Goal: Information Seeking & Learning: Understand process/instructions

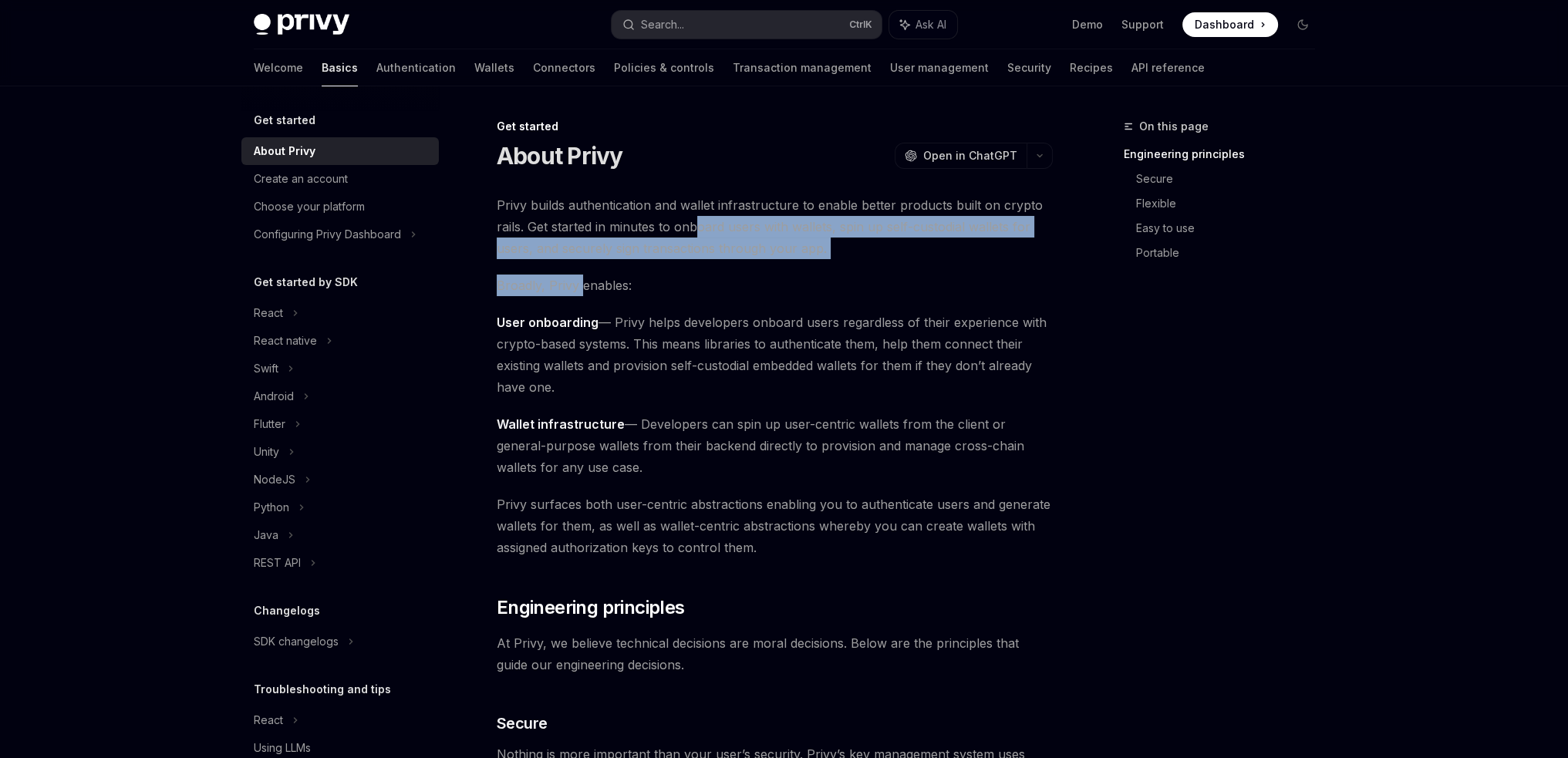
drag, startPoint x: 696, startPoint y: 225, endPoint x: 580, endPoint y: 287, distance: 131.5
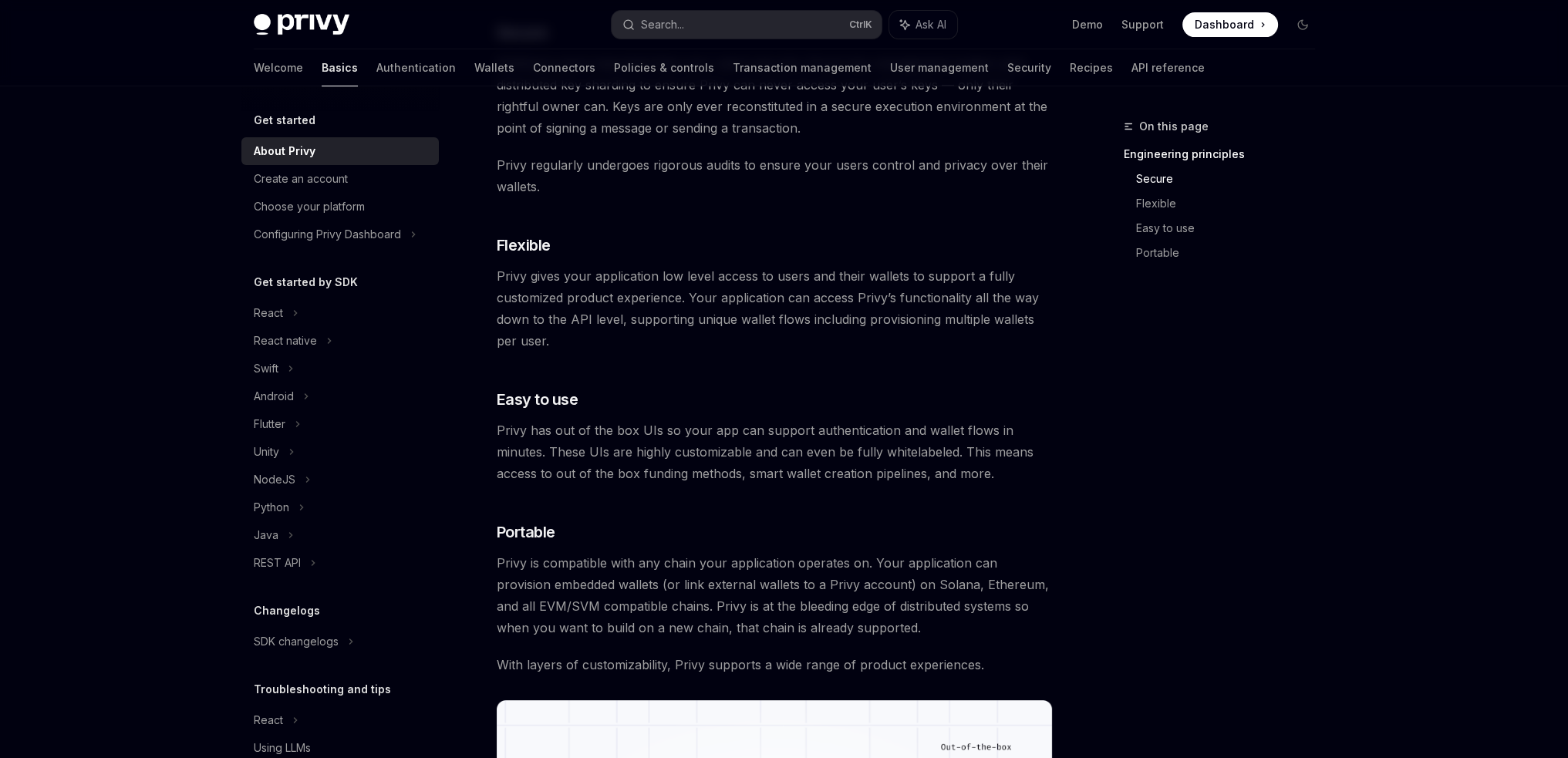
scroll to position [694, 0]
click at [345, 20] on img at bounding box center [301, 24] width 96 height 21
click at [111, 570] on div "Privy Docs home page Search... Ctrl K Ask AI Demo Support Dashboard Dashboard S…" at bounding box center [784, 315] width 1568 height 2018
click at [302, 184] on div "Create an account" at bounding box center [300, 179] width 94 height 19
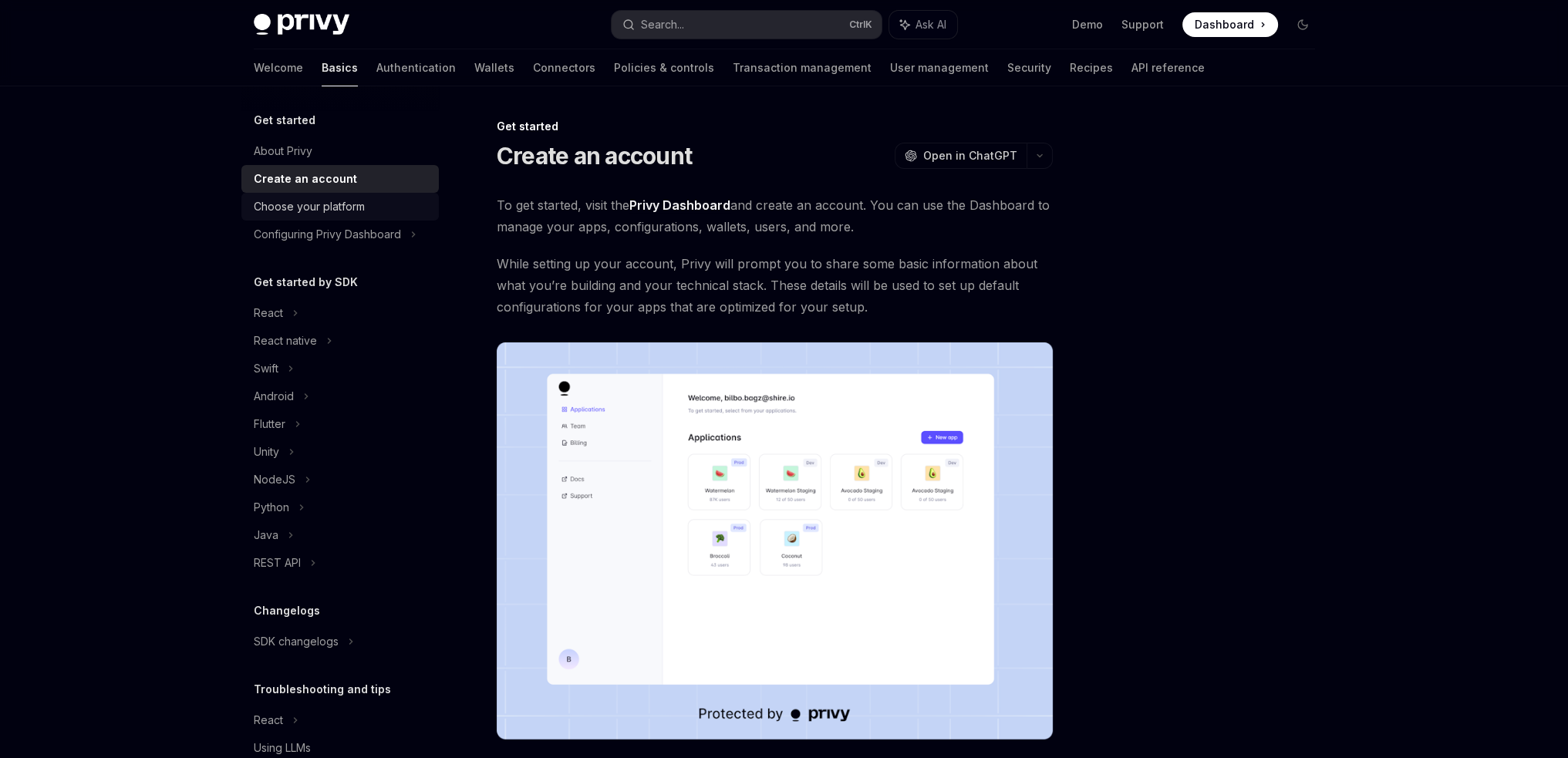
click at [334, 206] on div "Choose your platform" at bounding box center [309, 207] width 111 height 19
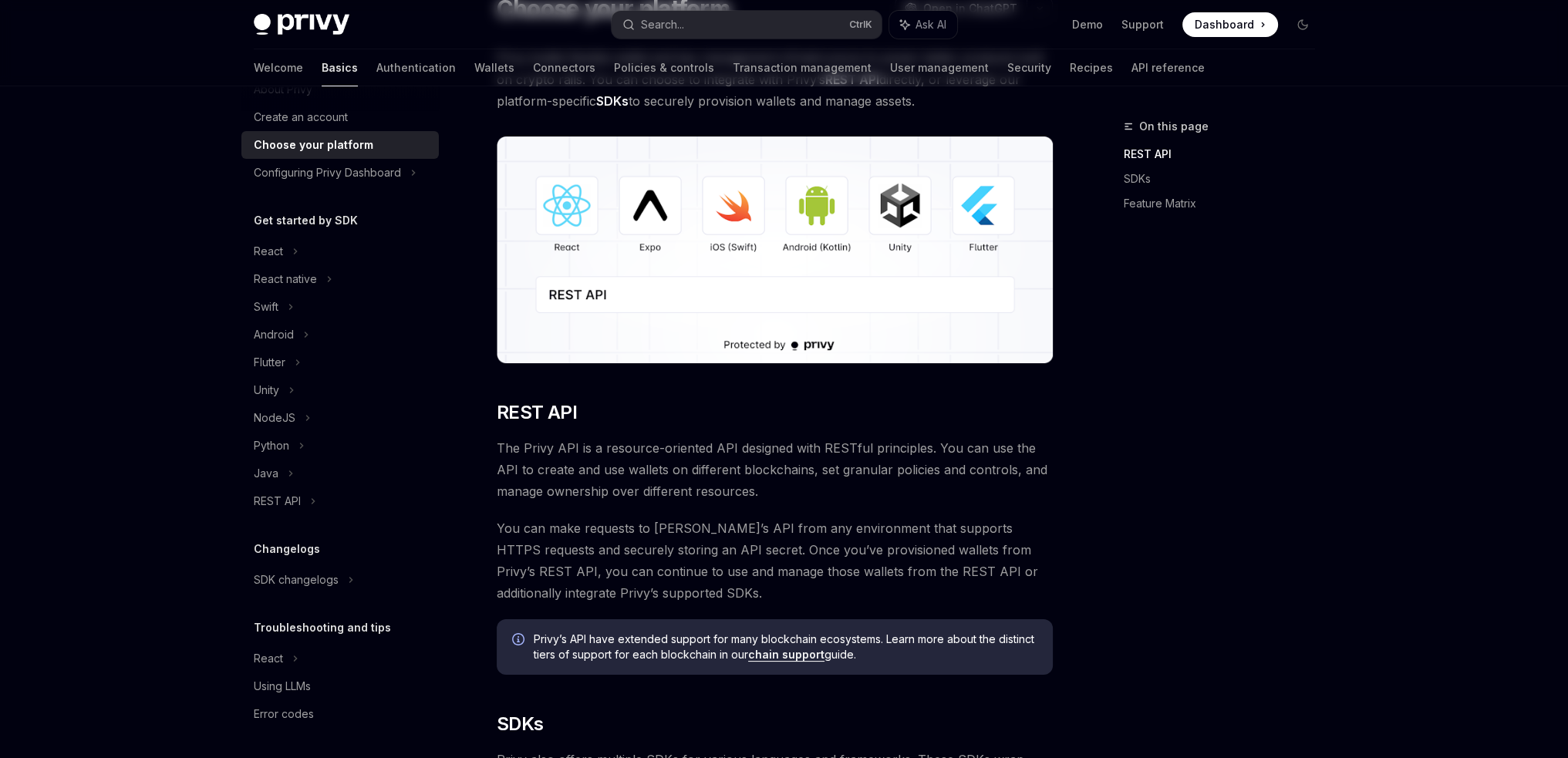
scroll to position [231, 0]
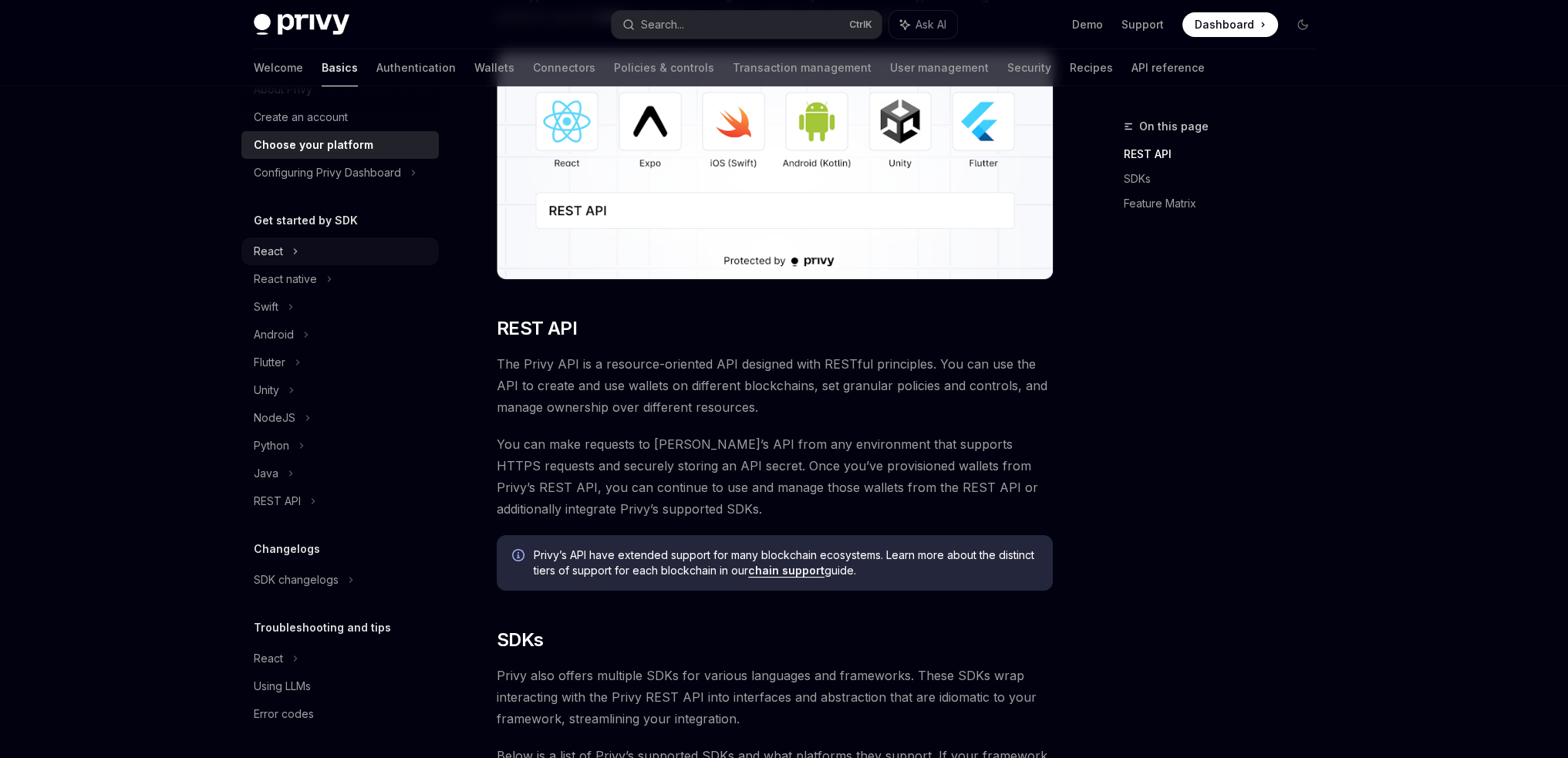
click at [277, 255] on div "React" at bounding box center [268, 252] width 30 height 19
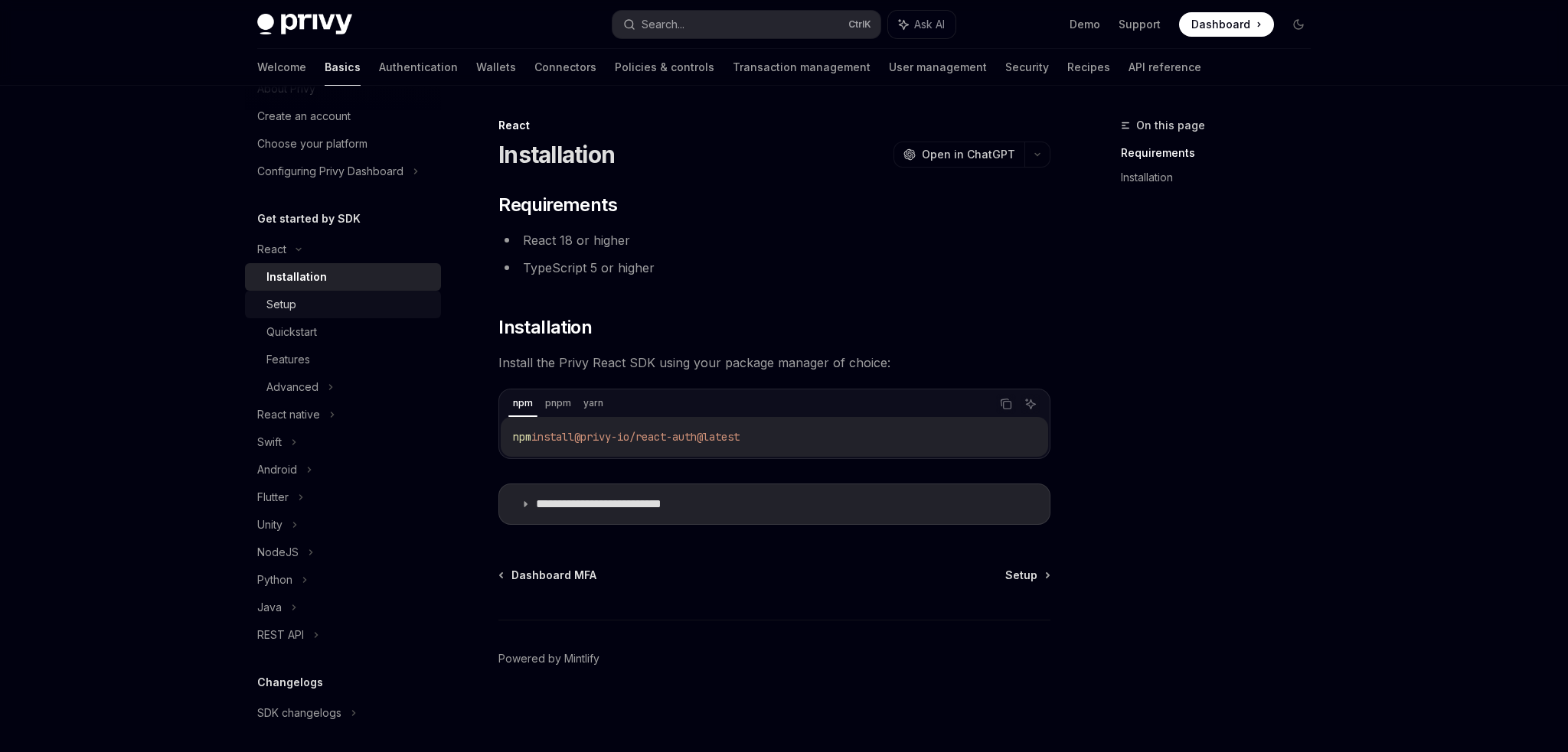
click at [292, 293] on link "Setup" at bounding box center [343, 305] width 196 height 28
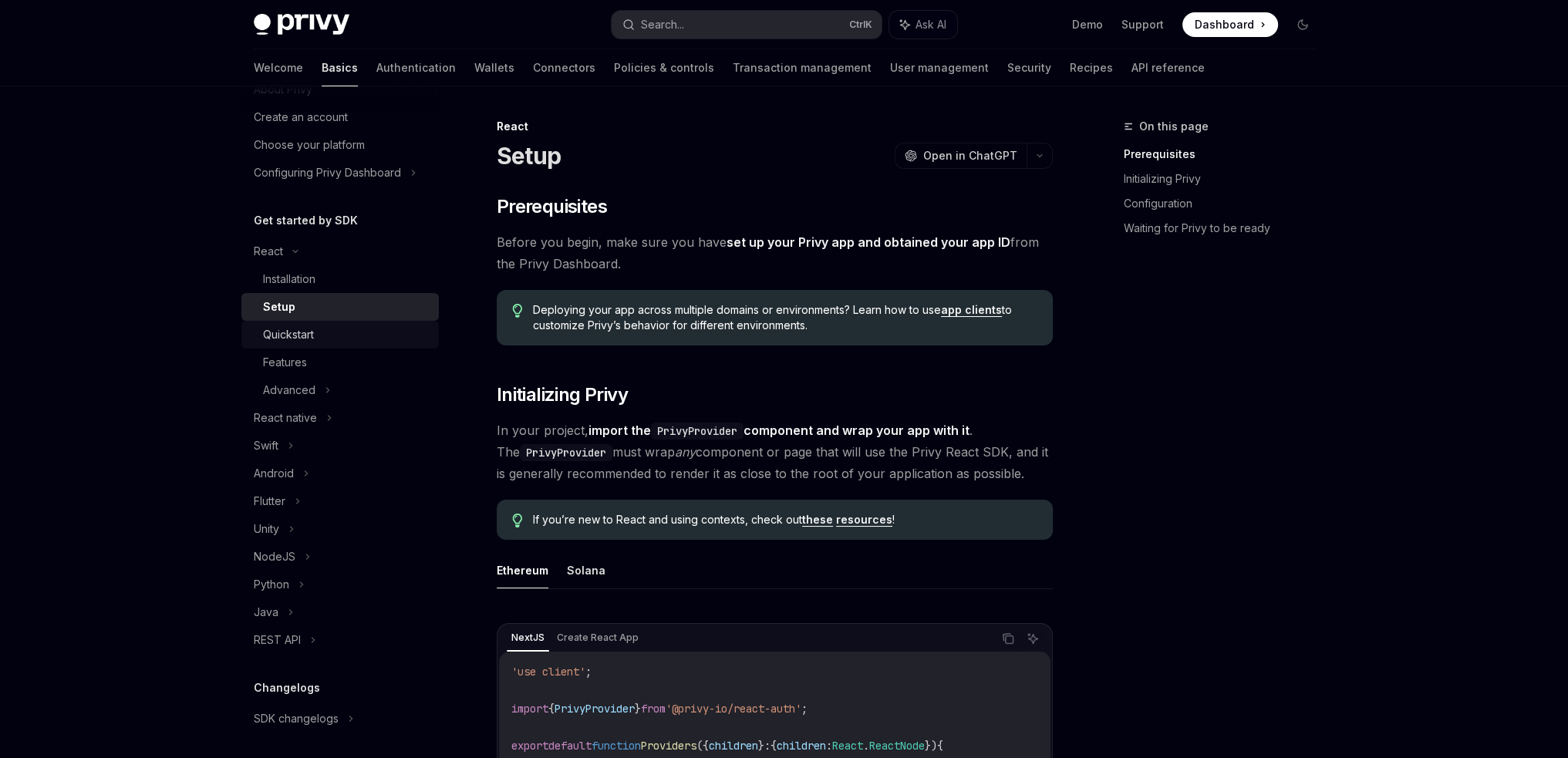
click at [304, 329] on div "Quickstart" at bounding box center [288, 334] width 51 height 19
type textarea "*"
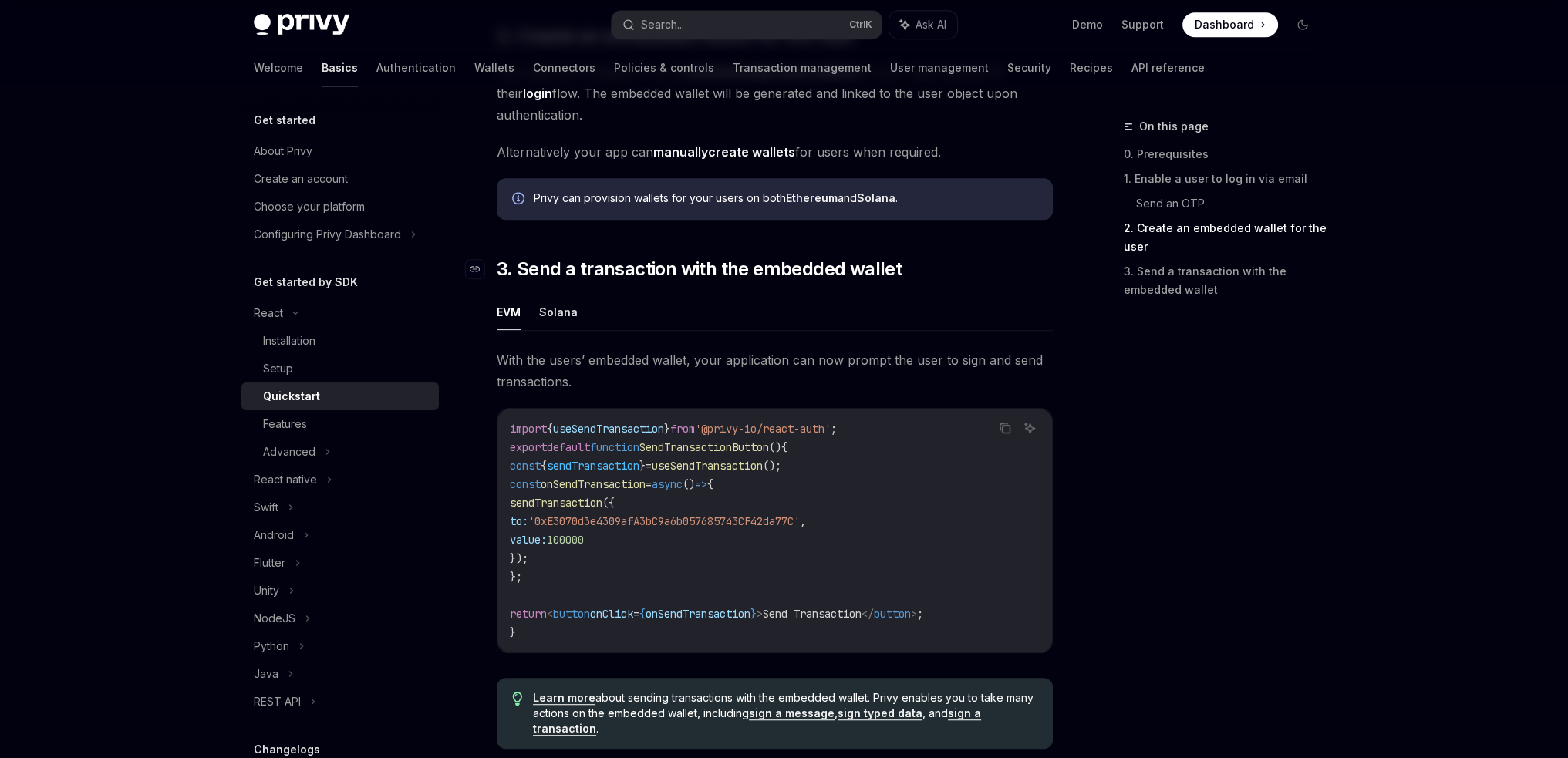
scroll to position [1247, 0]
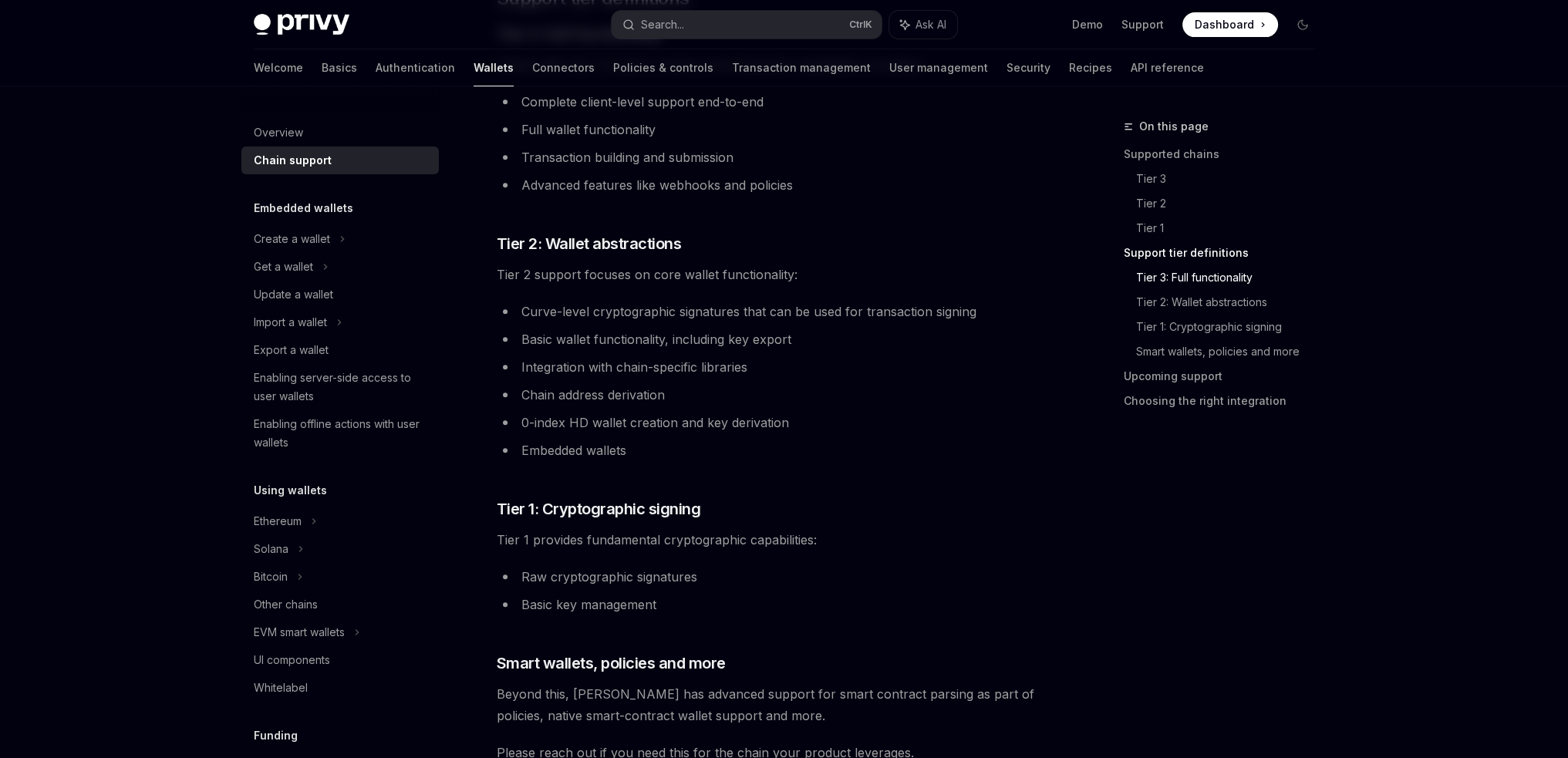
scroll to position [925, 0]
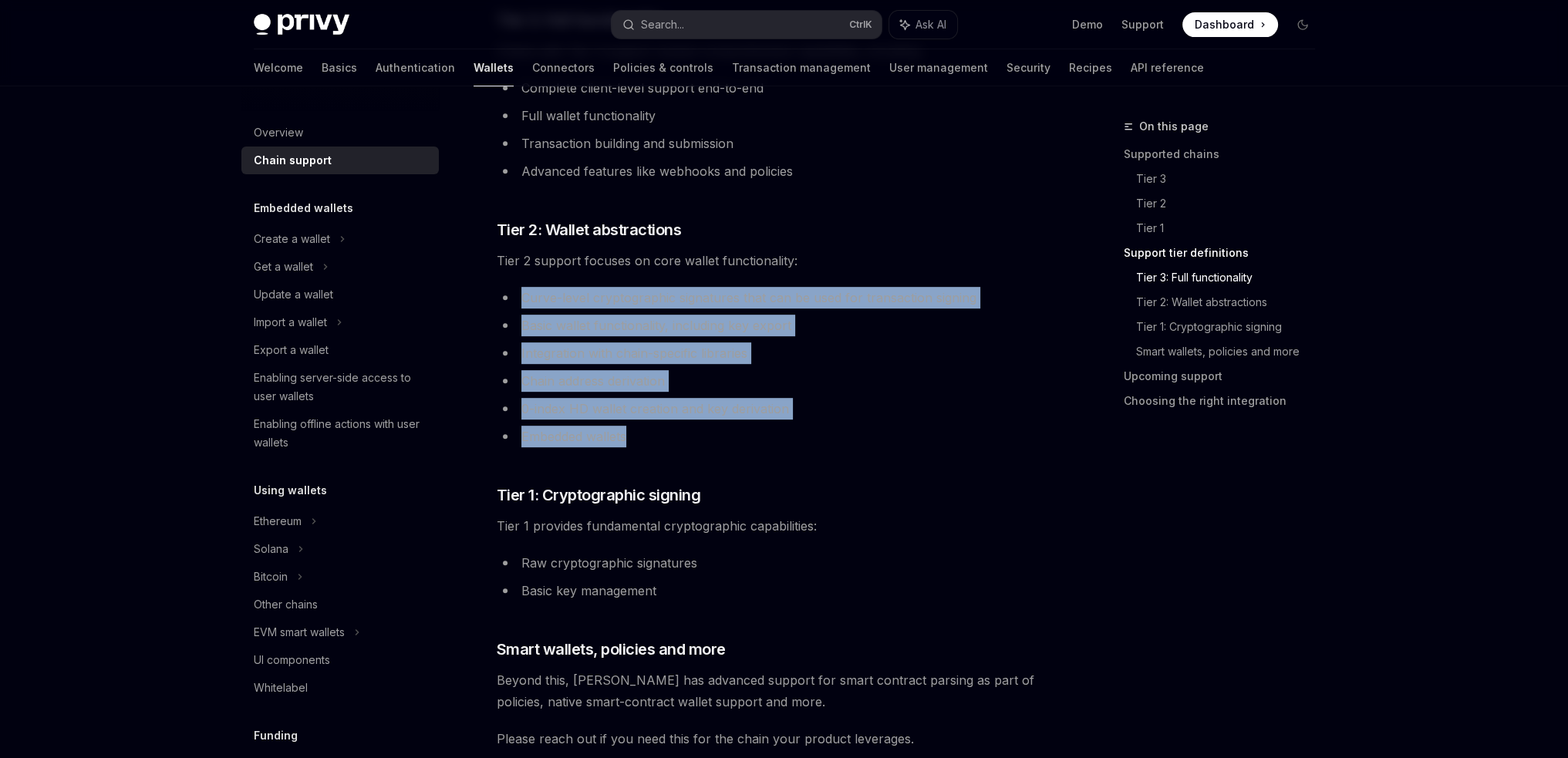
drag, startPoint x: 636, startPoint y: 439, endPoint x: 518, endPoint y: 298, distance: 183.9
click at [518, 298] on ul "Curve-level cryptographic signatures that can be used for transaction signing B…" at bounding box center [775, 367] width 556 height 161
click at [319, 606] on div "Other chains" at bounding box center [341, 605] width 176 height 19
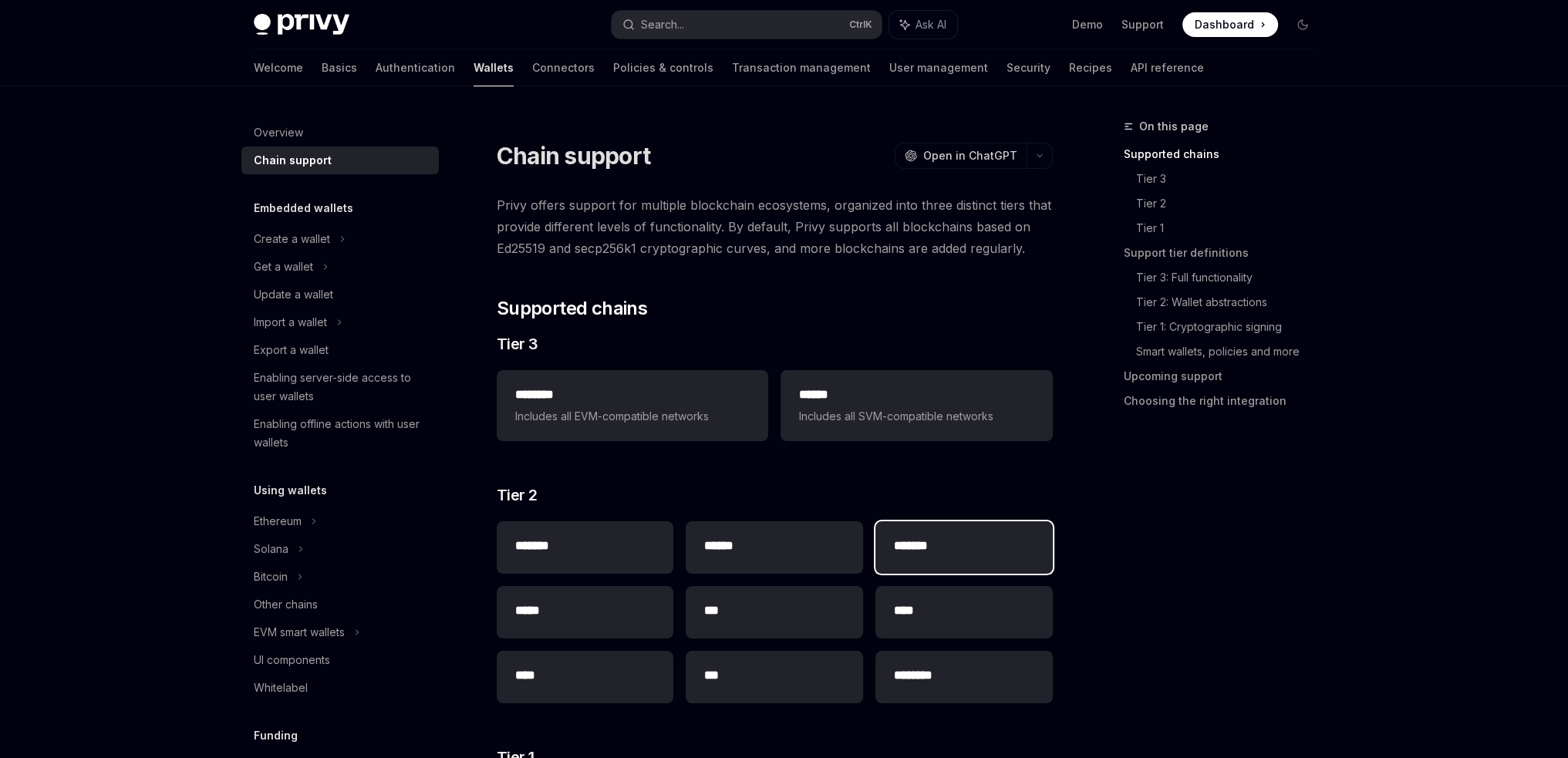
click at [934, 551] on h2 "*******" at bounding box center [963, 546] width 140 height 19
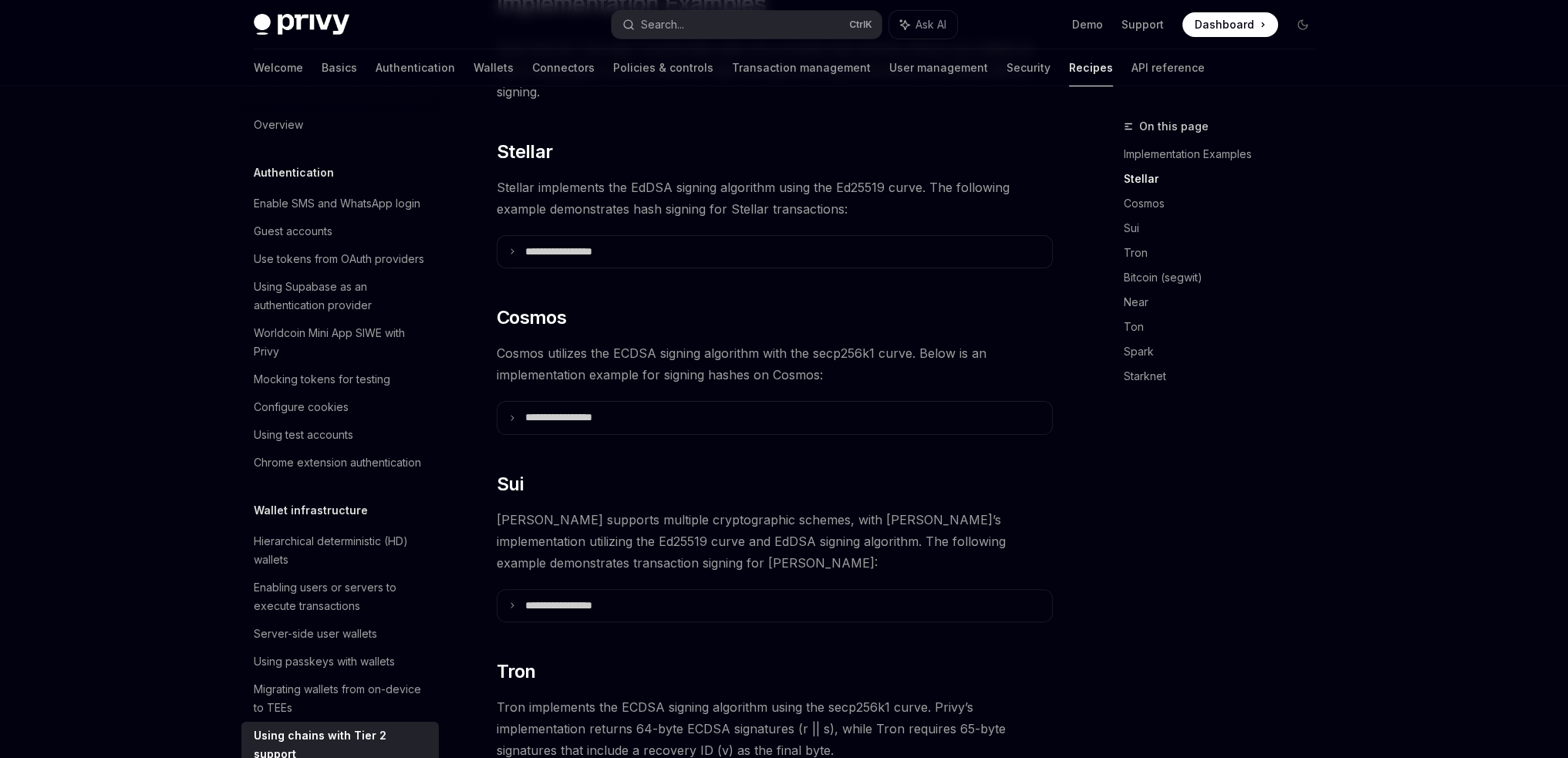
scroll to position [378, 0]
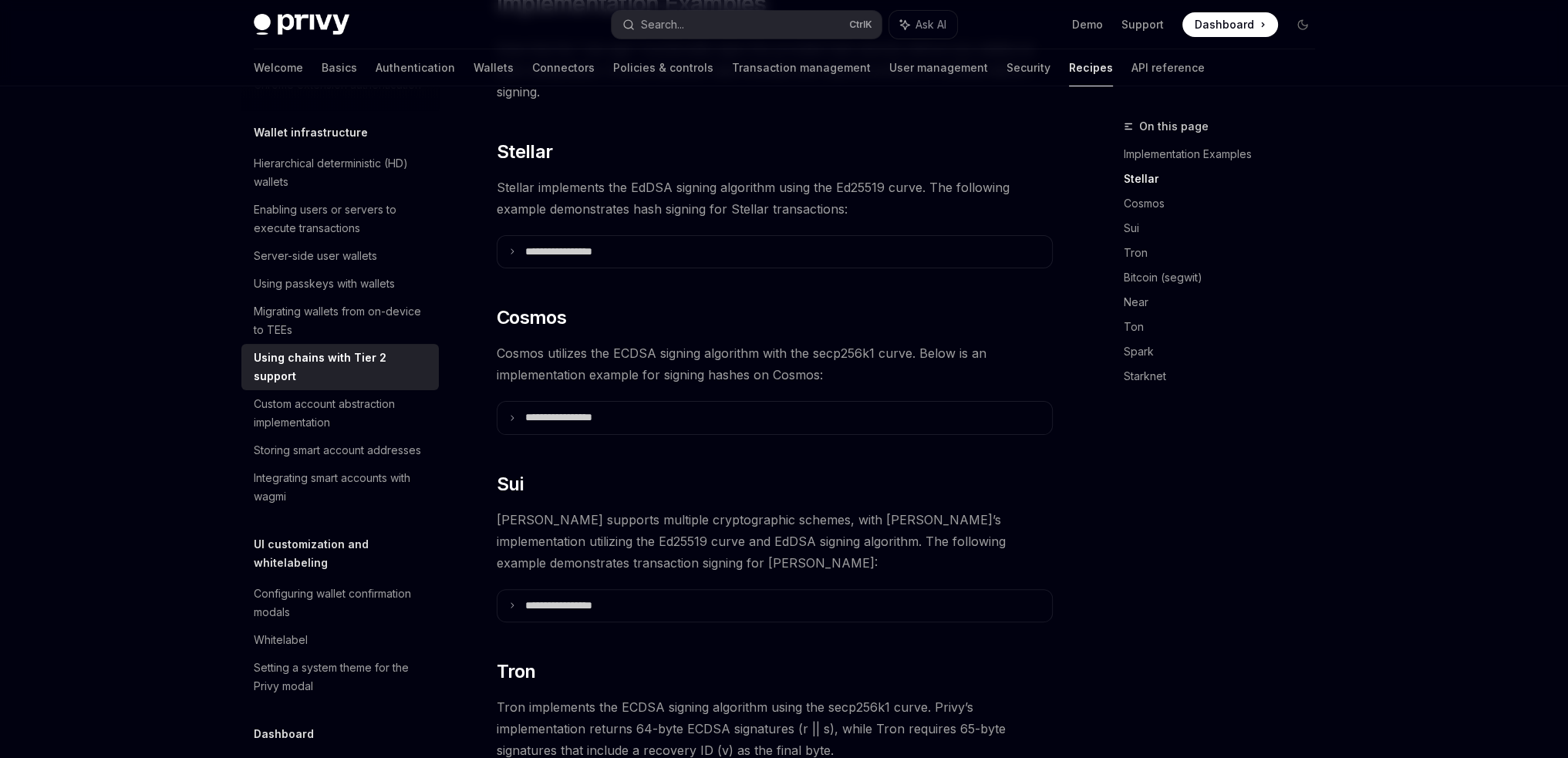
click at [608, 183] on span "Stellar implements the EdDSA signing algorithm using the Ed25519 curve. The fol…" at bounding box center [775, 198] width 556 height 44
click at [594, 238] on summary "**********" at bounding box center [775, 252] width 555 height 33
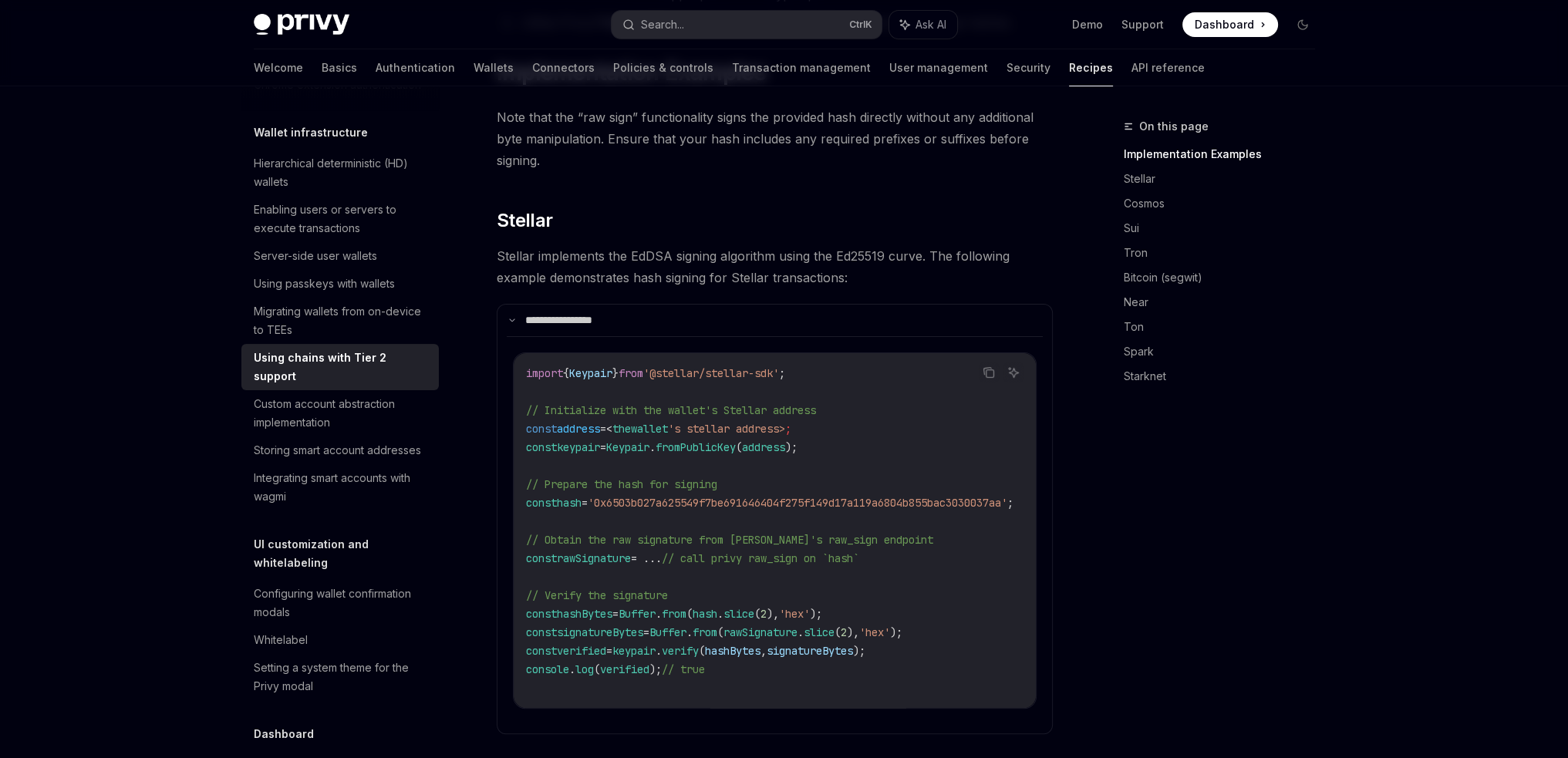
scroll to position [463, 0]
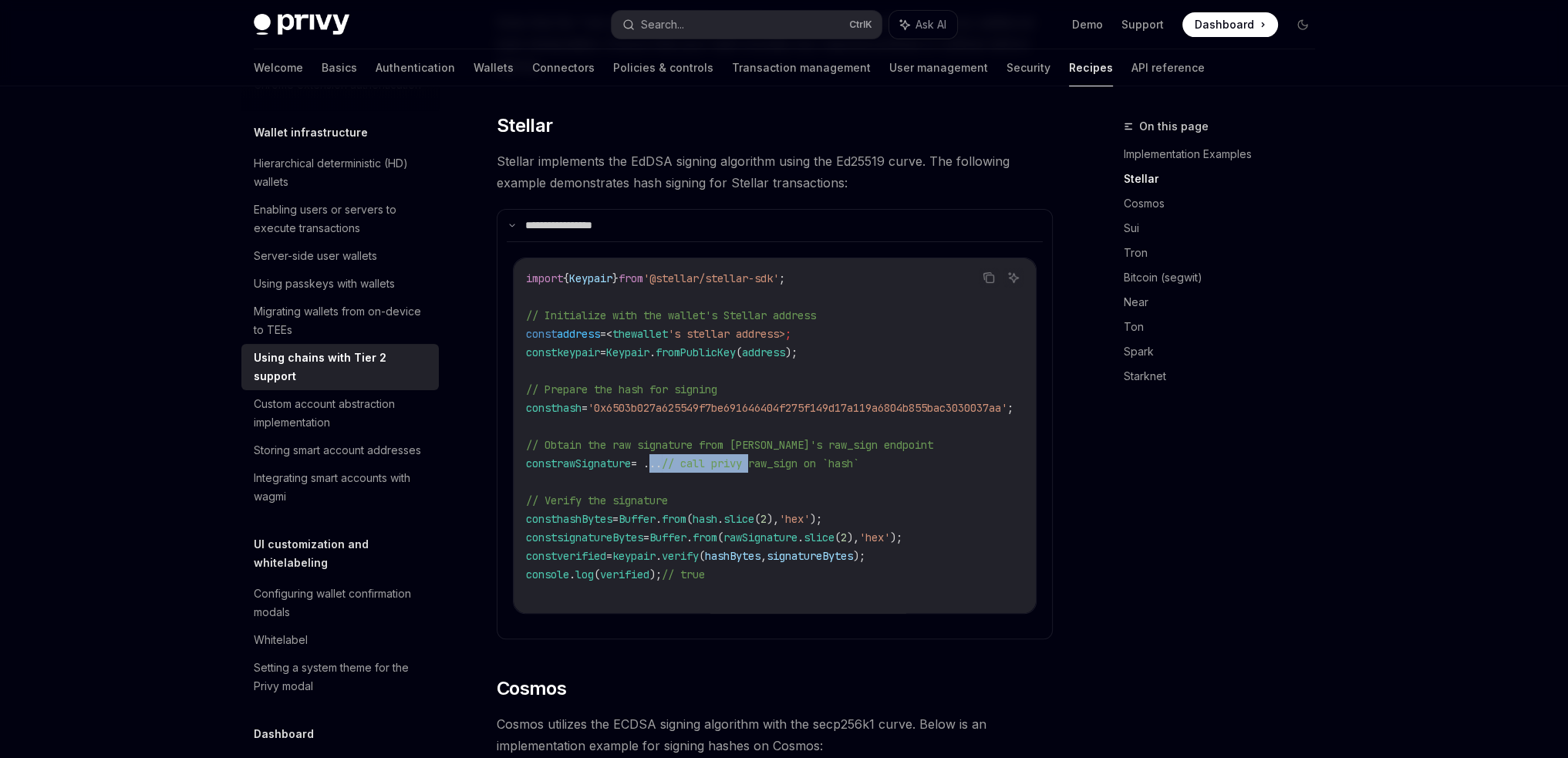
drag, startPoint x: 663, startPoint y: 445, endPoint x: 779, endPoint y: 439, distance: 116.2
click at [779, 457] on span "const rawSignature = ... // call privy raw_sign on `hash`" at bounding box center [692, 464] width 333 height 14
click at [896, 443] on code "import { Keypair } from '@stellar/stellar-sdk' ; // Initialize with the wallet'…" at bounding box center [788, 436] width 525 height 333
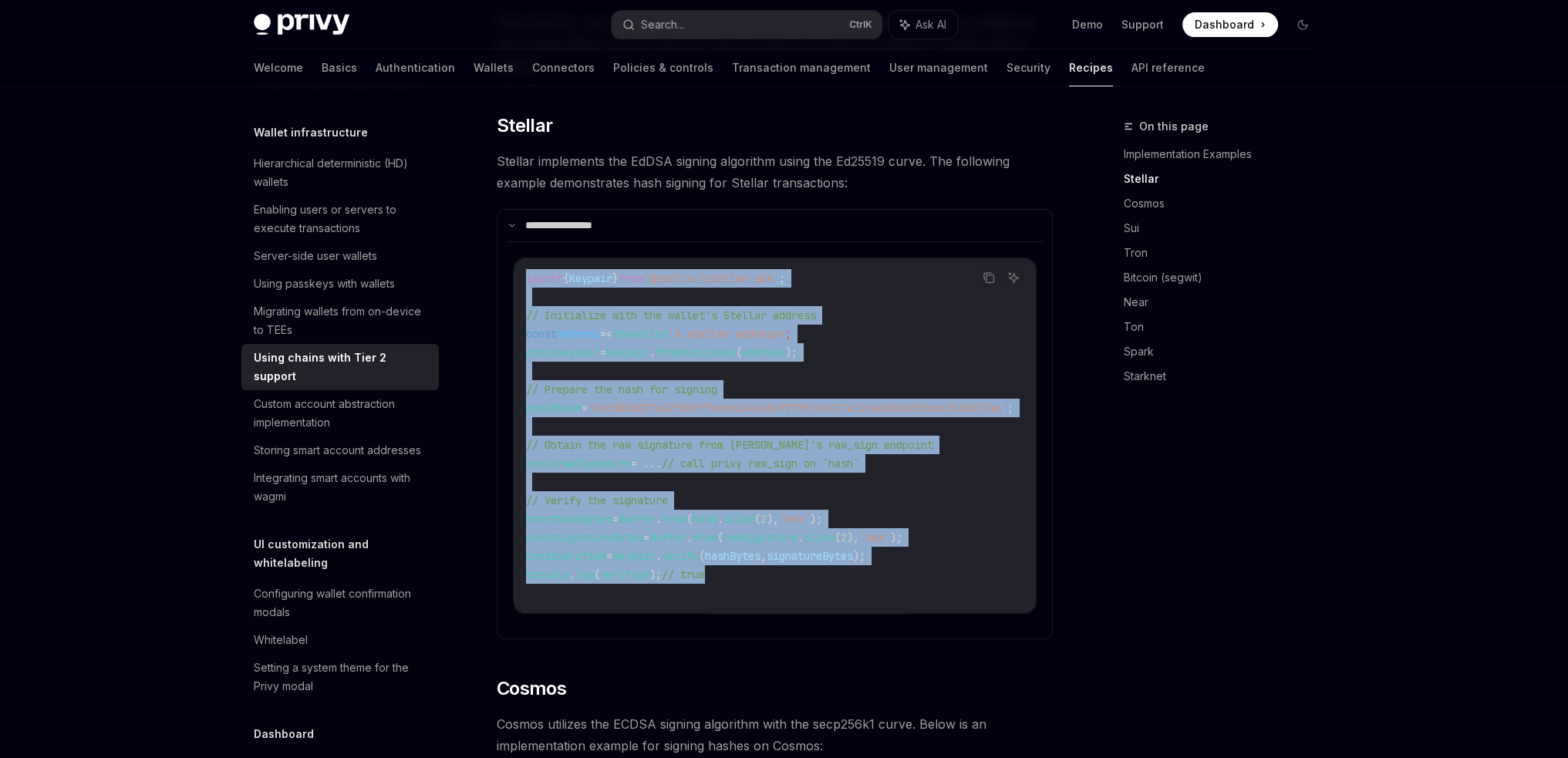
drag, startPoint x: 736, startPoint y: 552, endPoint x: 525, endPoint y: 254, distance: 365.1
click at [526, 269] on code "import { Keypair } from '@stellar/stellar-sdk' ; // Initialize with the wallet'…" at bounding box center [788, 436] width 525 height 333
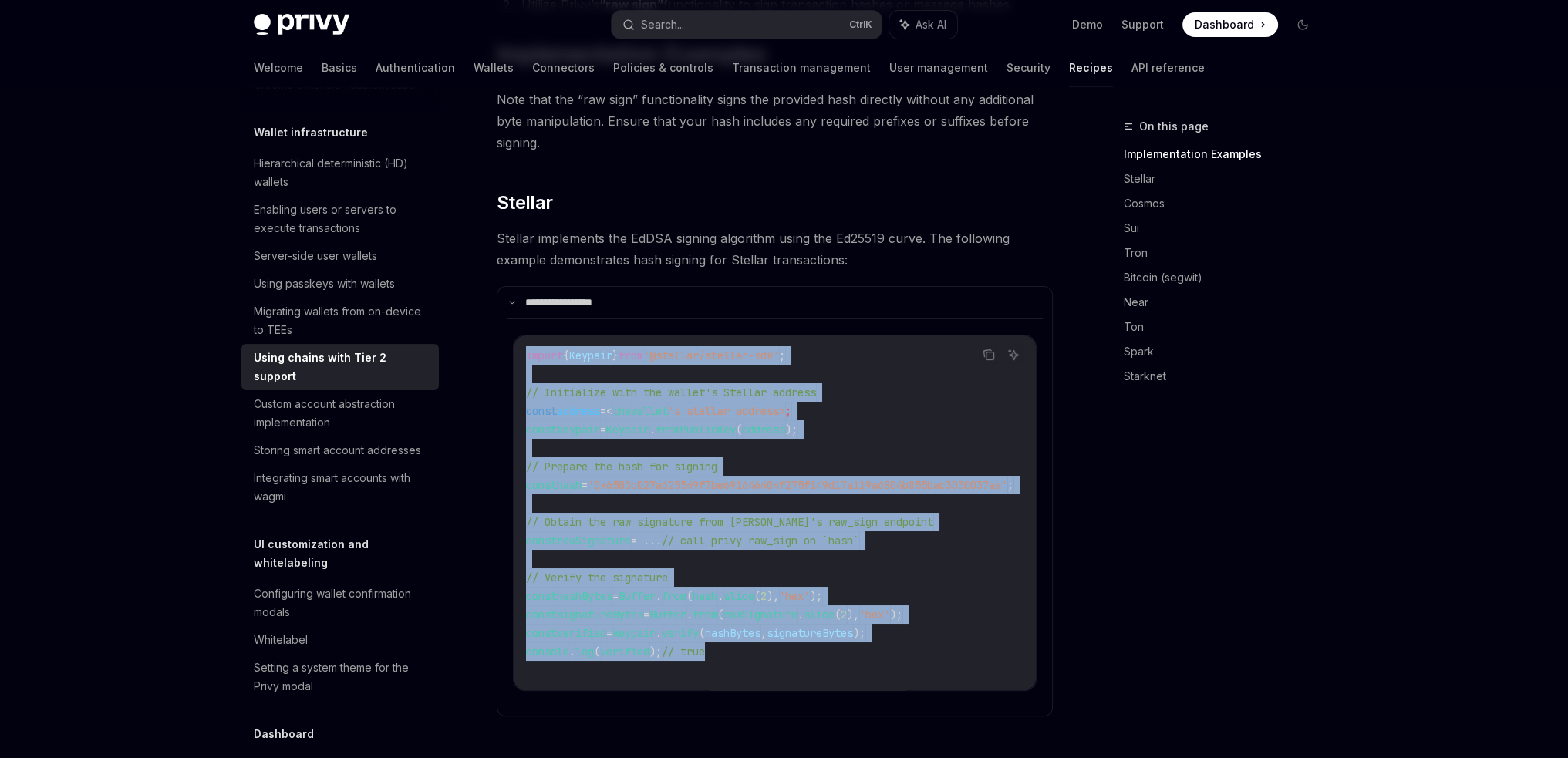
copy code "import { Keypair } from '@stellar/stellar-sdk' ; // Initialize with the wallet'…"
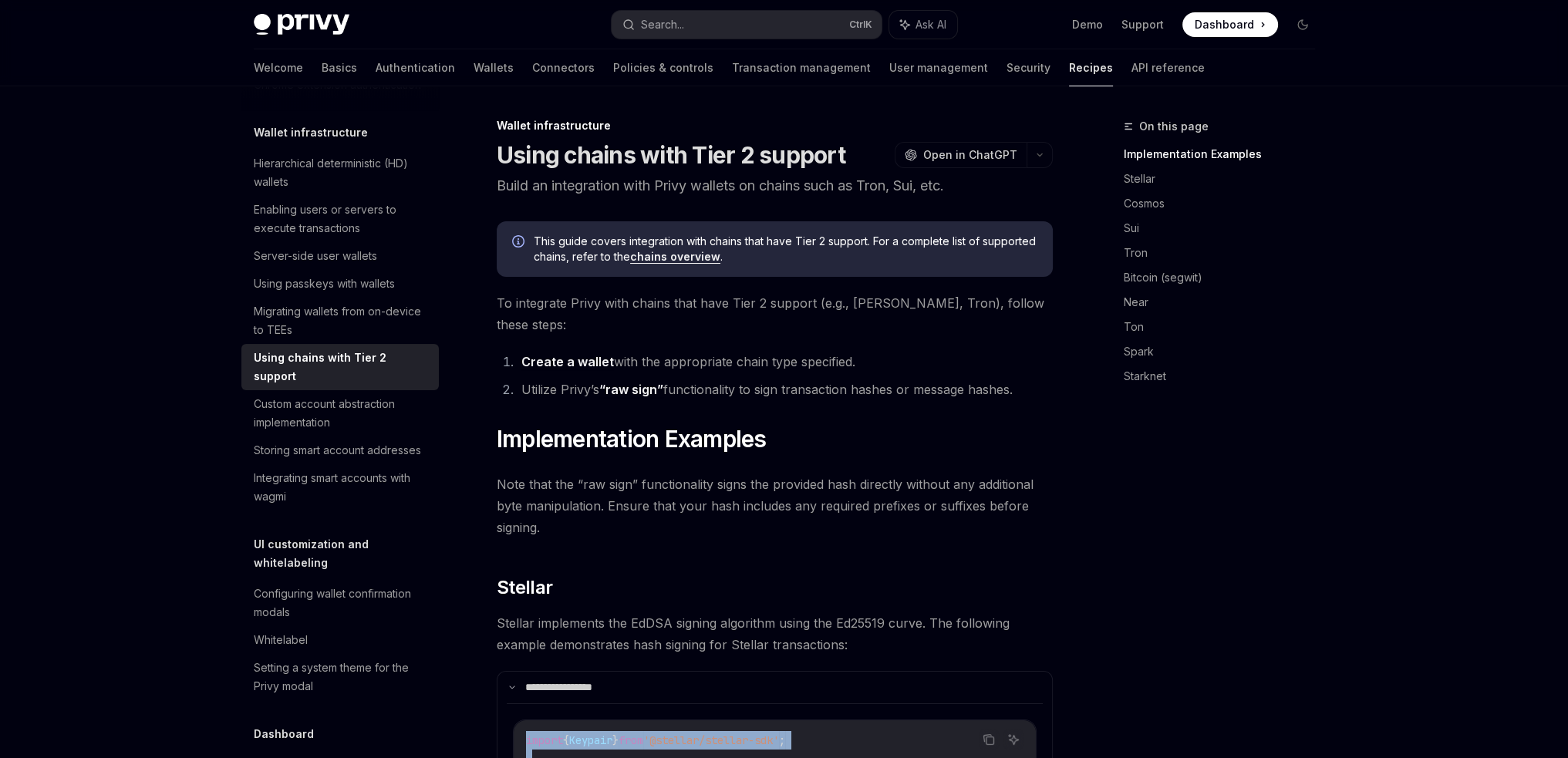
scroll to position [0, 0]
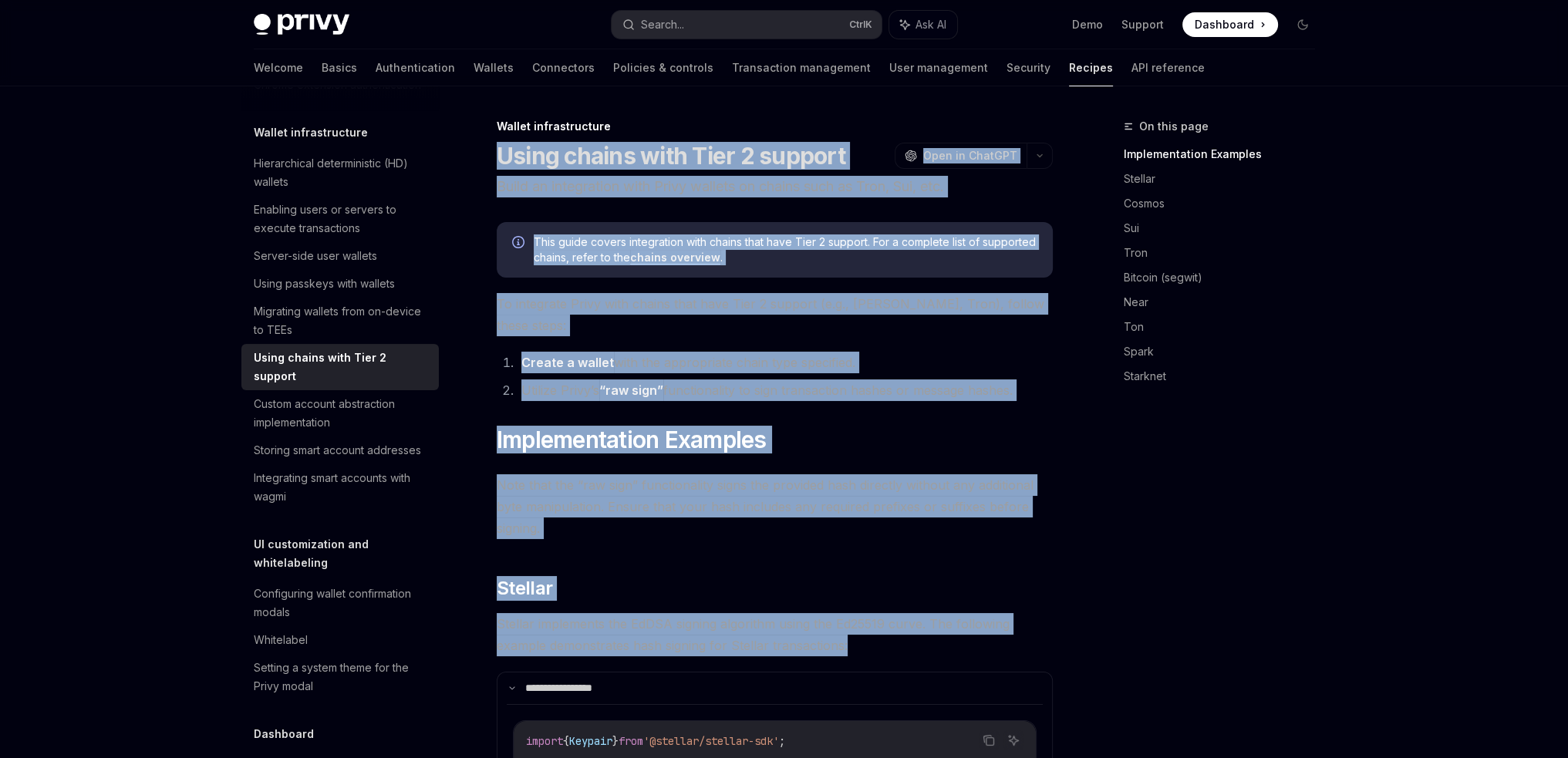
drag, startPoint x: 501, startPoint y: 155, endPoint x: 853, endPoint y: 617, distance: 580.8
copy div "Using chains with Tier 2 support OpenAI Open in ChatGPT Build an integration wi…"
click at [1000, 380] on li "Utilize Privy’s “raw sign” functionality to sign transaction hashes or message …" at bounding box center [784, 390] width 536 height 21
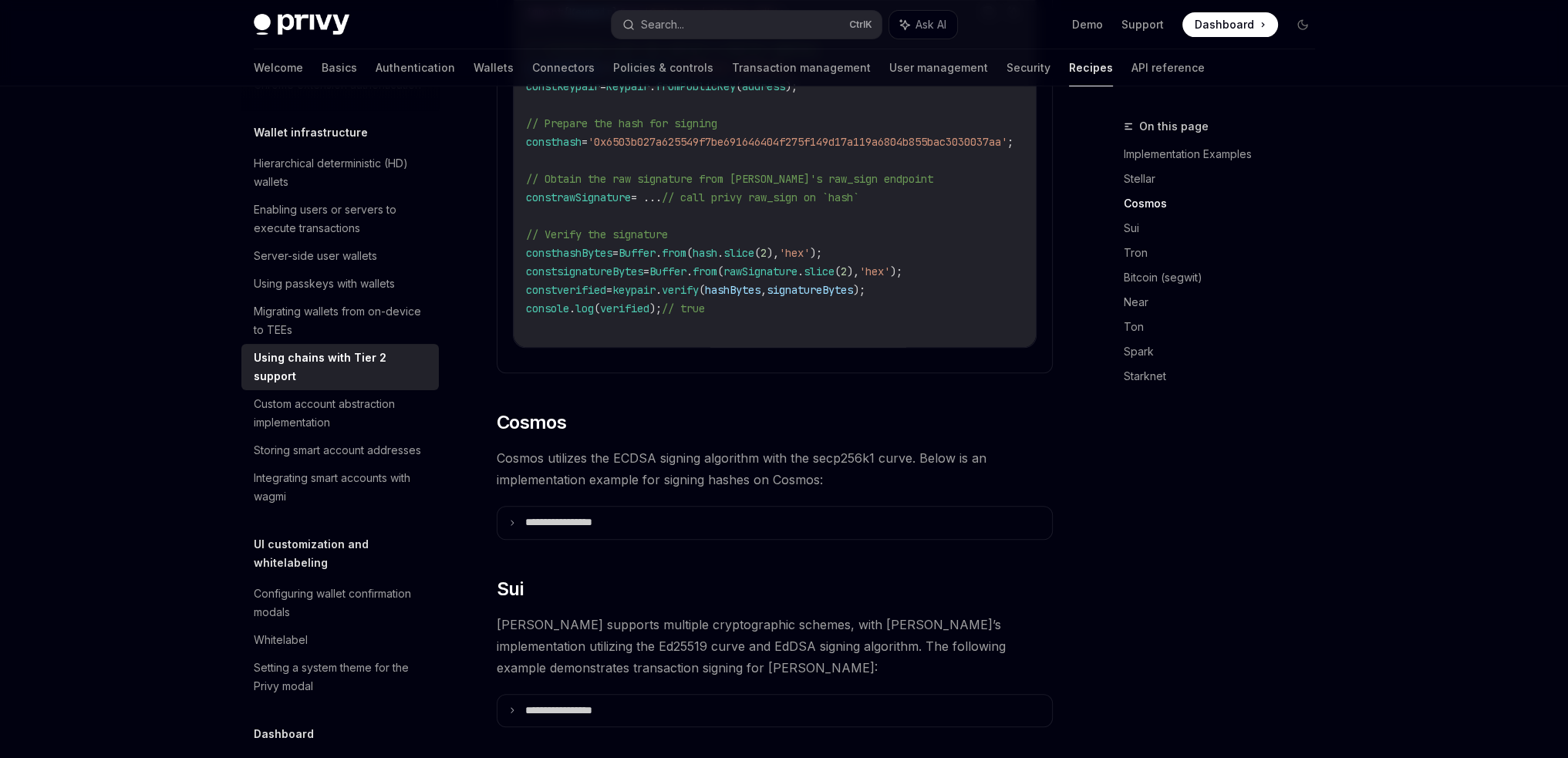
scroll to position [771, 0]
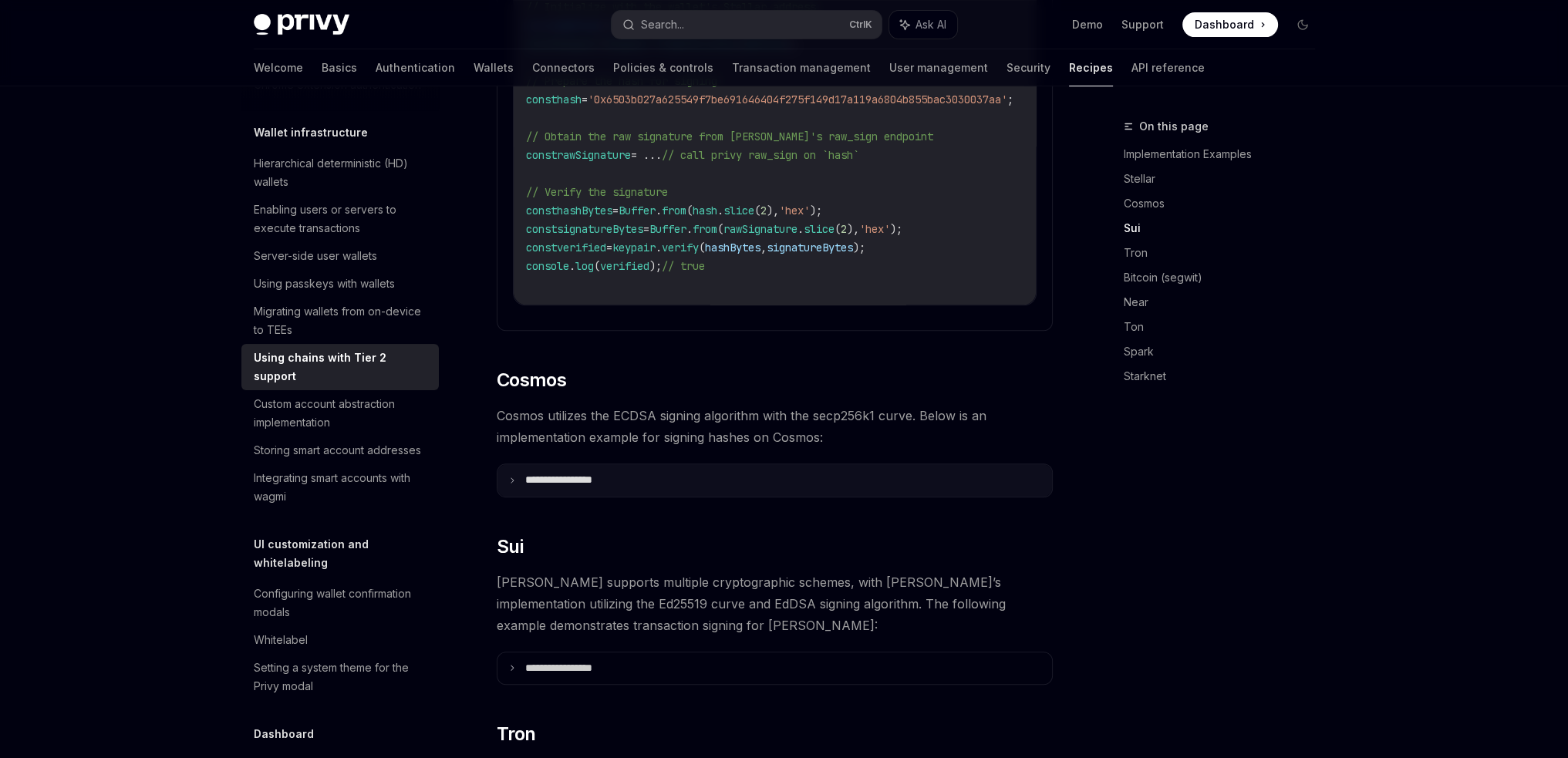
click at [574, 474] on p "**********" at bounding box center [577, 480] width 105 height 14
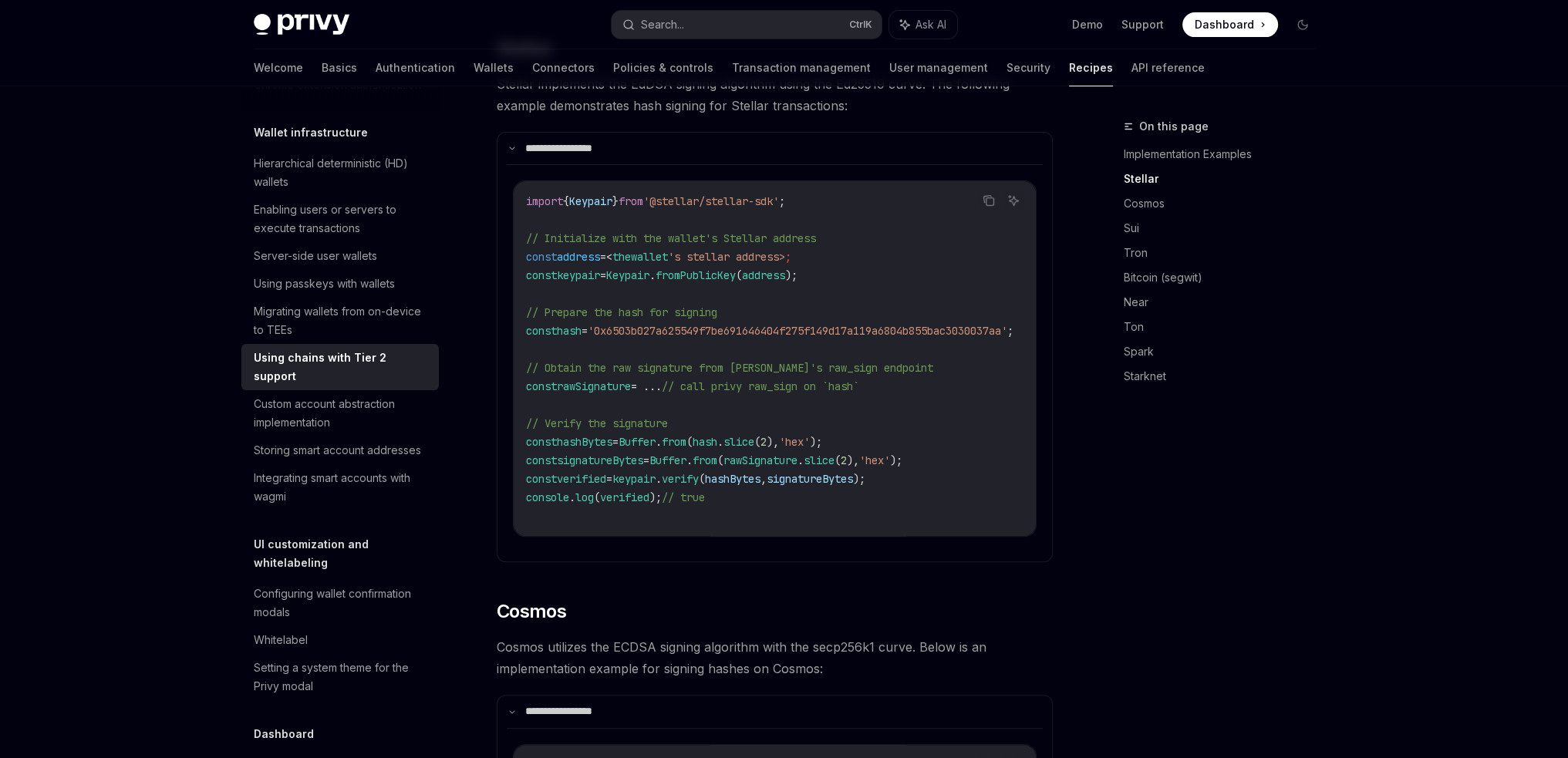
scroll to position [463, 0]
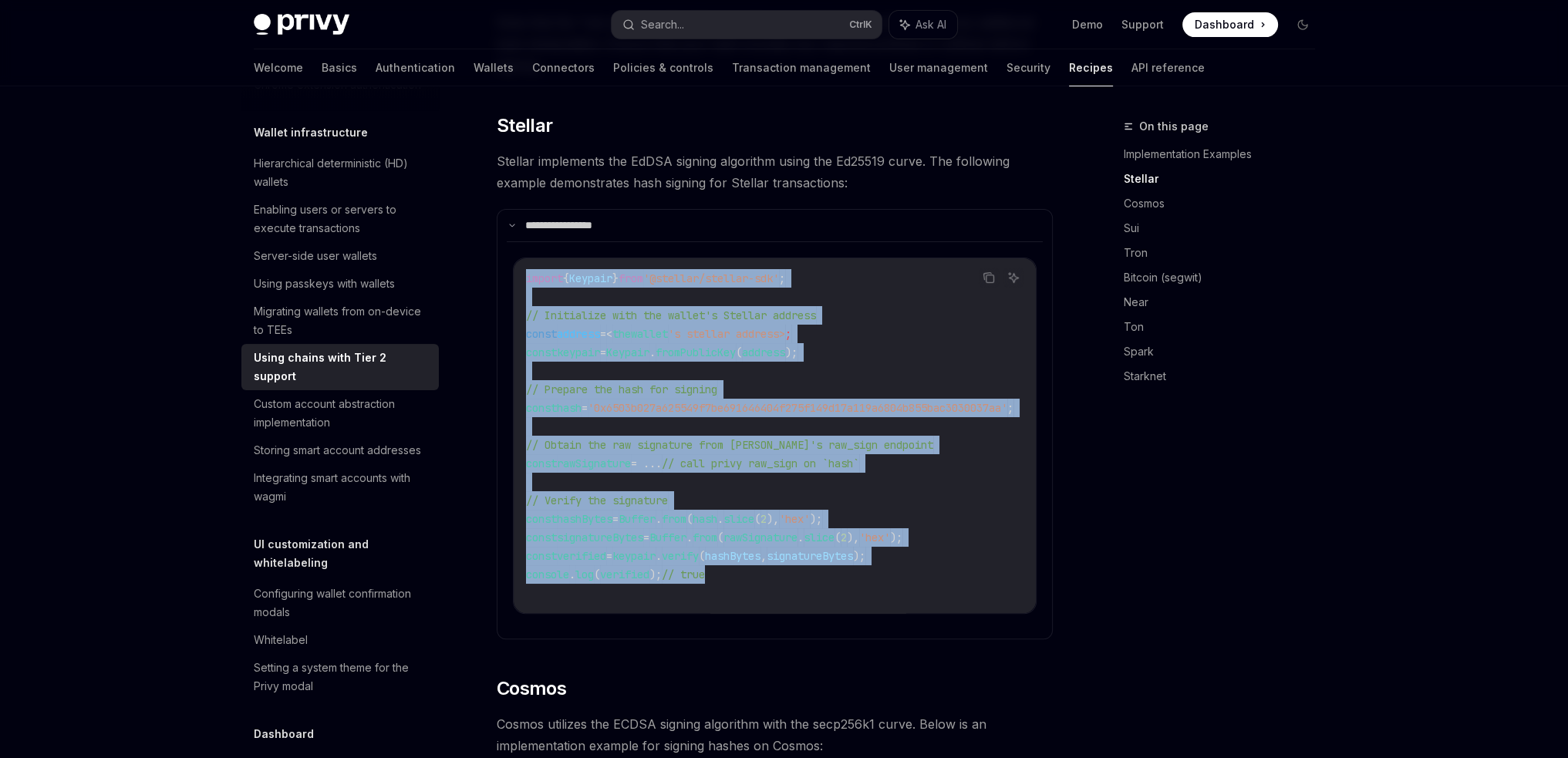
drag, startPoint x: 745, startPoint y: 550, endPoint x: 518, endPoint y: 261, distance: 367.5
click at [518, 261] on div "import { Keypair } from '@stellar/stellar-sdk' ; // Initialize with the wallet'…" at bounding box center [775, 436] width 522 height 355
copy code "import { Keypair } from '@stellar/stellar-sdk' ; // Initialize with the wallet'…"
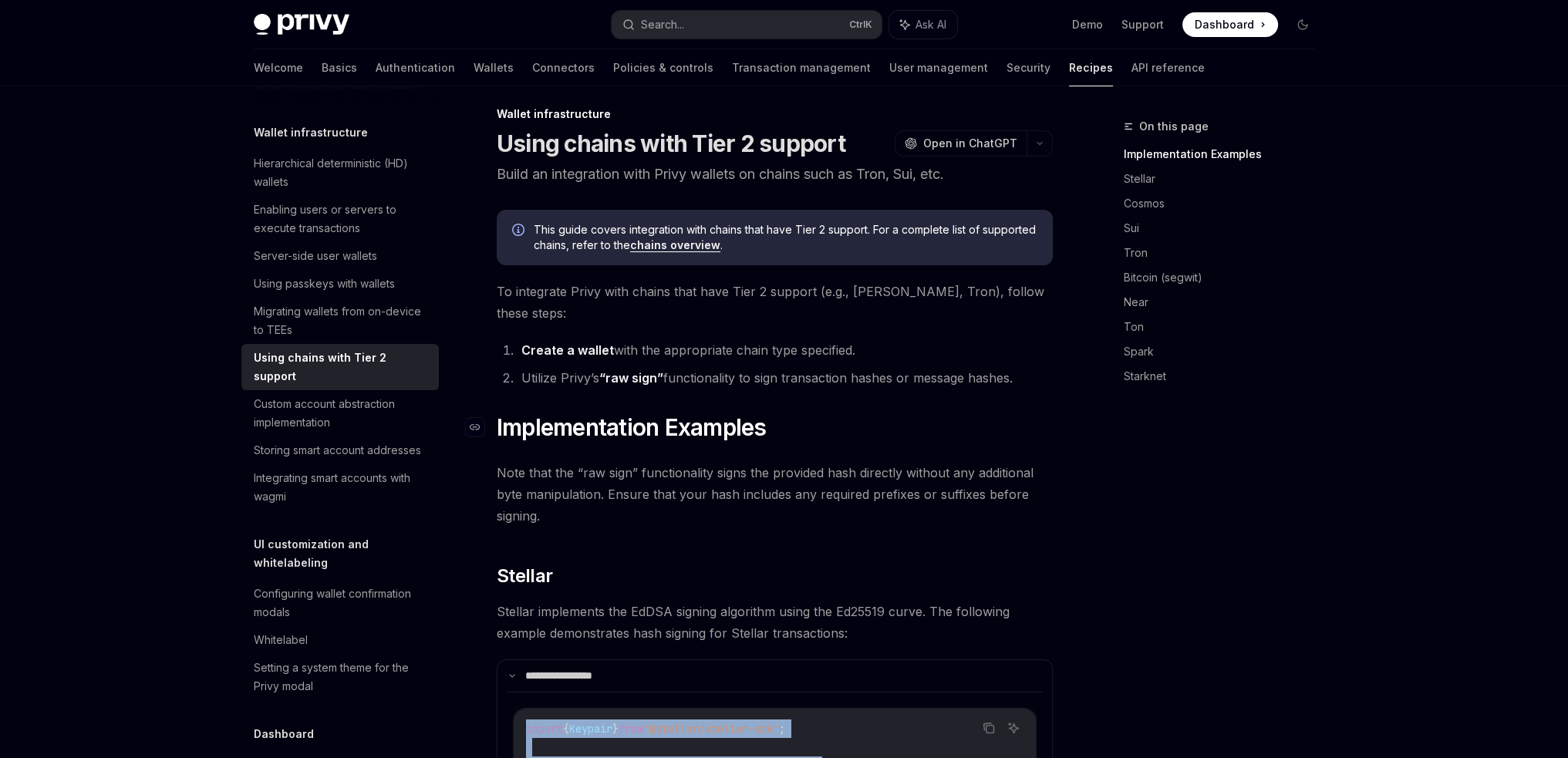
scroll to position [0, 0]
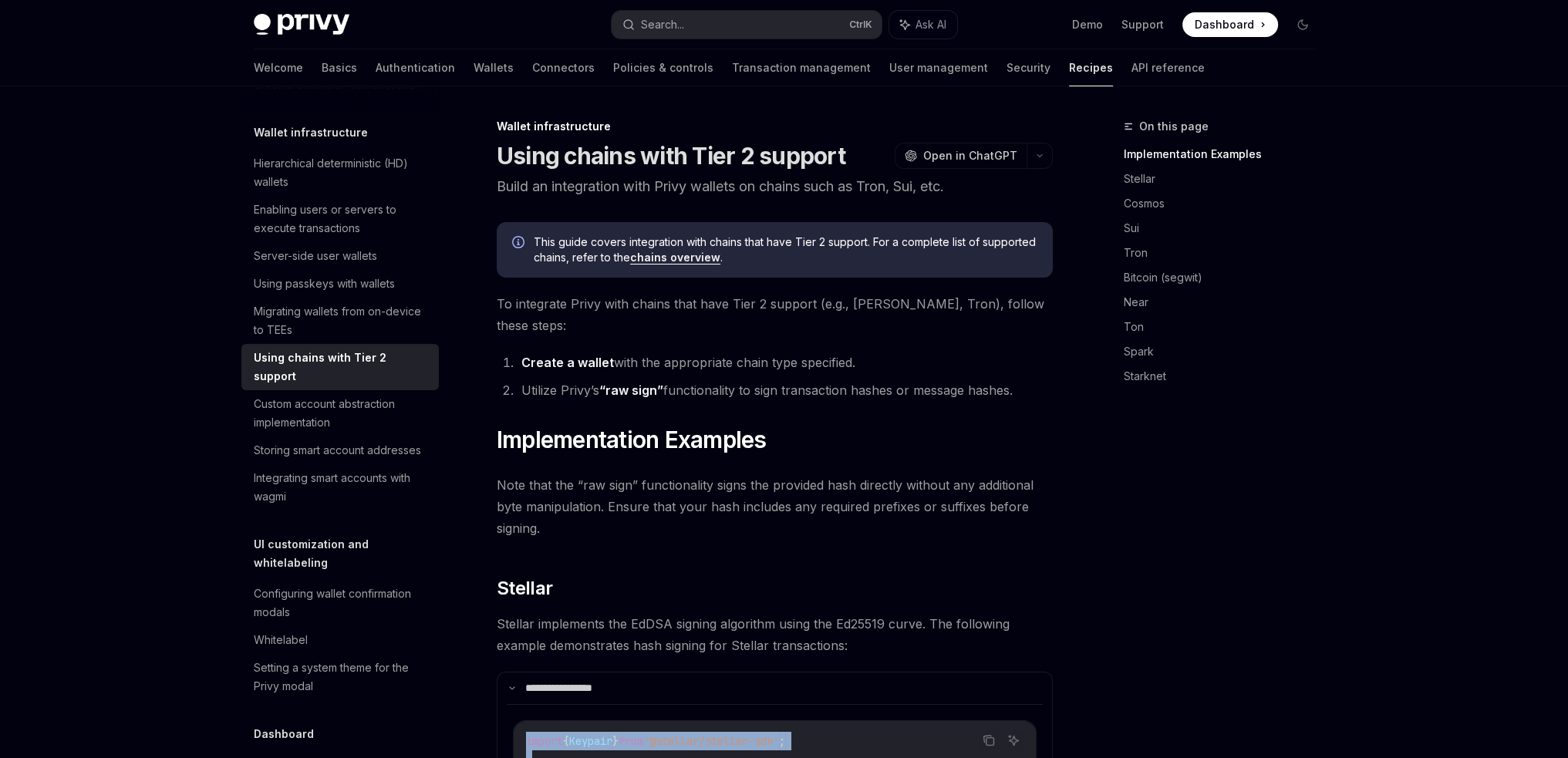
click at [589, 355] on link "Create a wallet" at bounding box center [568, 362] width 93 height 16
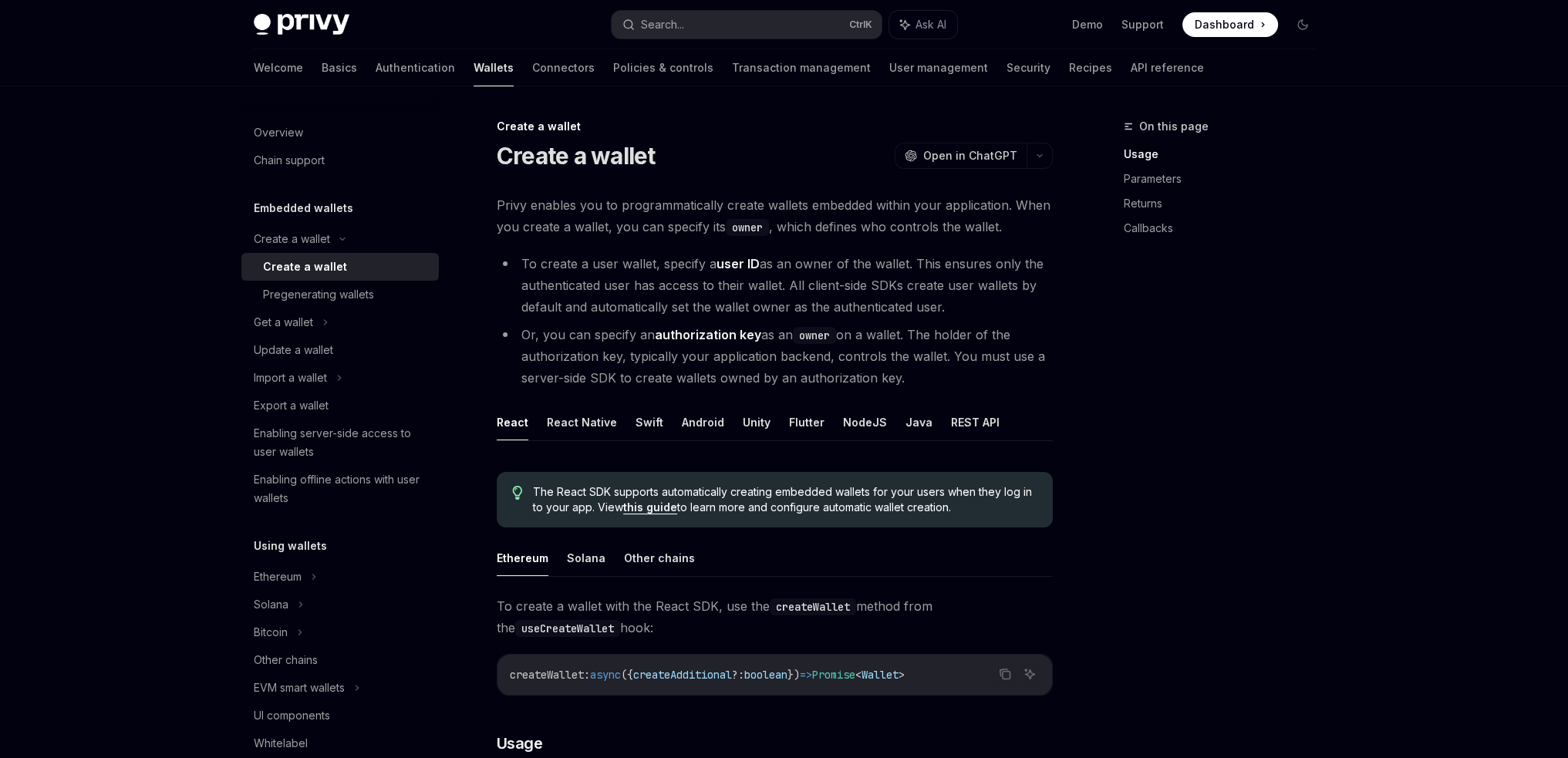
click at [589, 339] on li "Or, you can specify an authorization key as an owner on a wallet. The holder of…" at bounding box center [775, 357] width 556 height 65
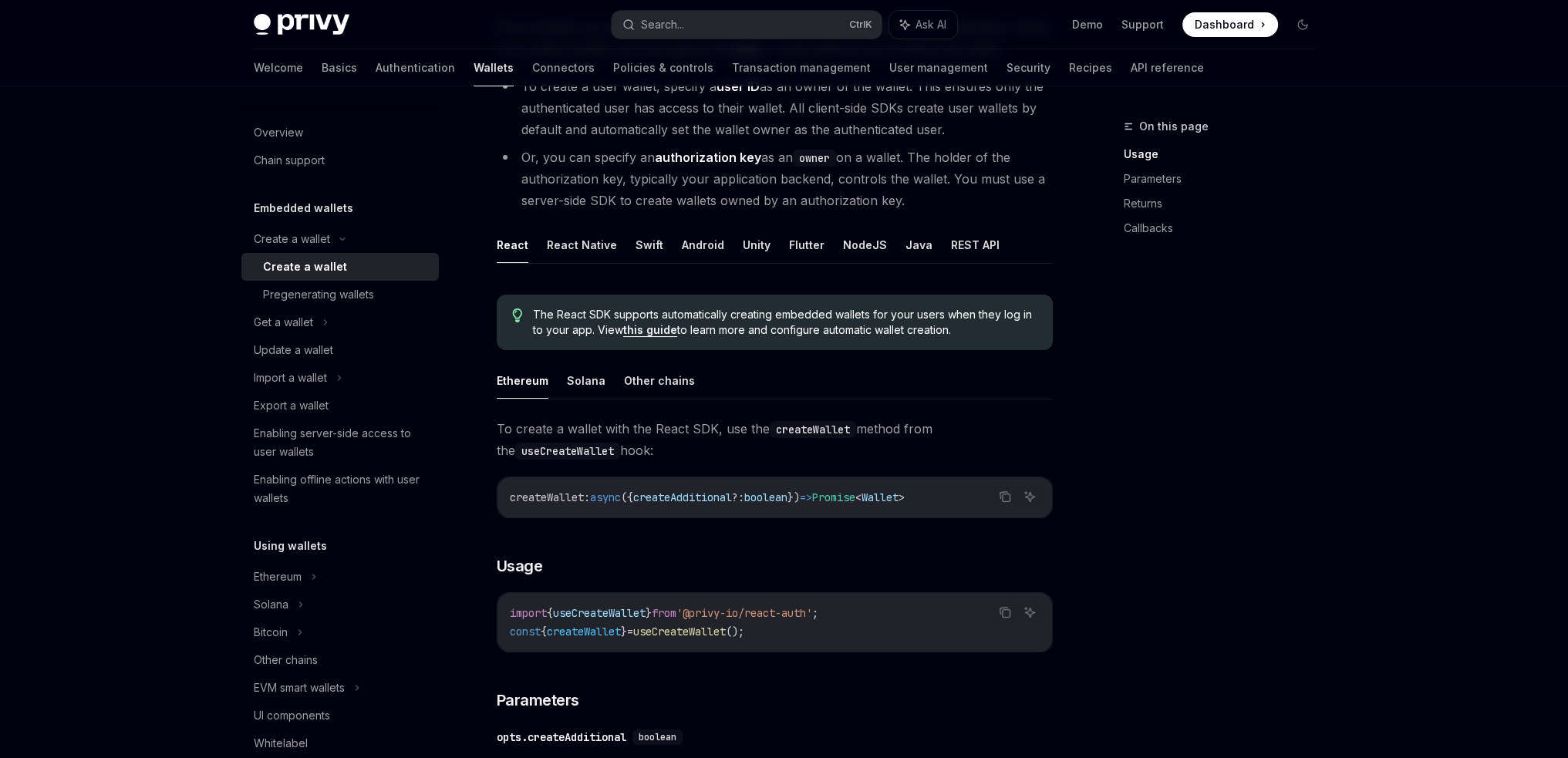
scroll to position [231, 0]
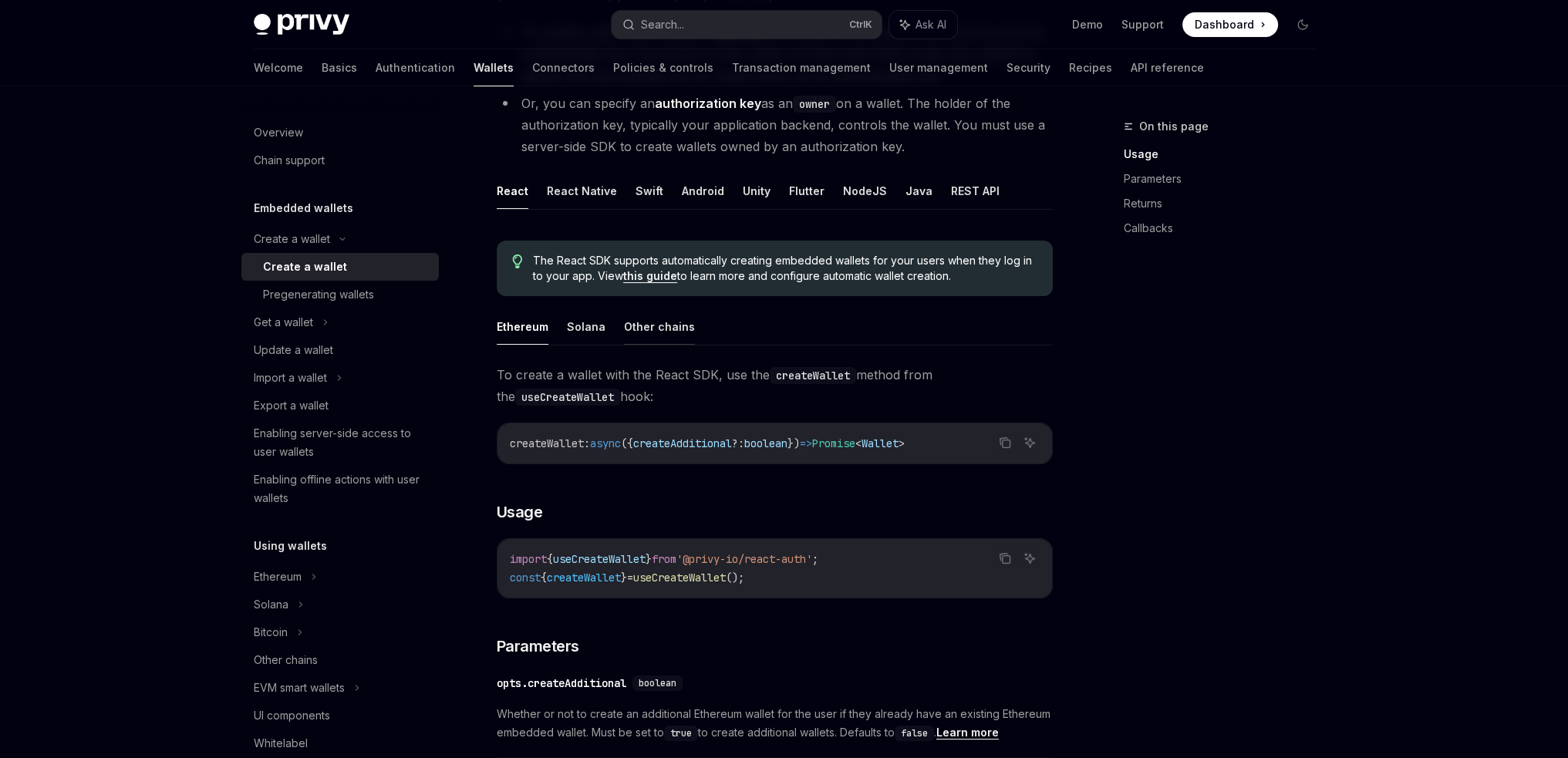
click at [684, 330] on button "Other chains" at bounding box center [660, 326] width 71 height 36
type textarea "*"
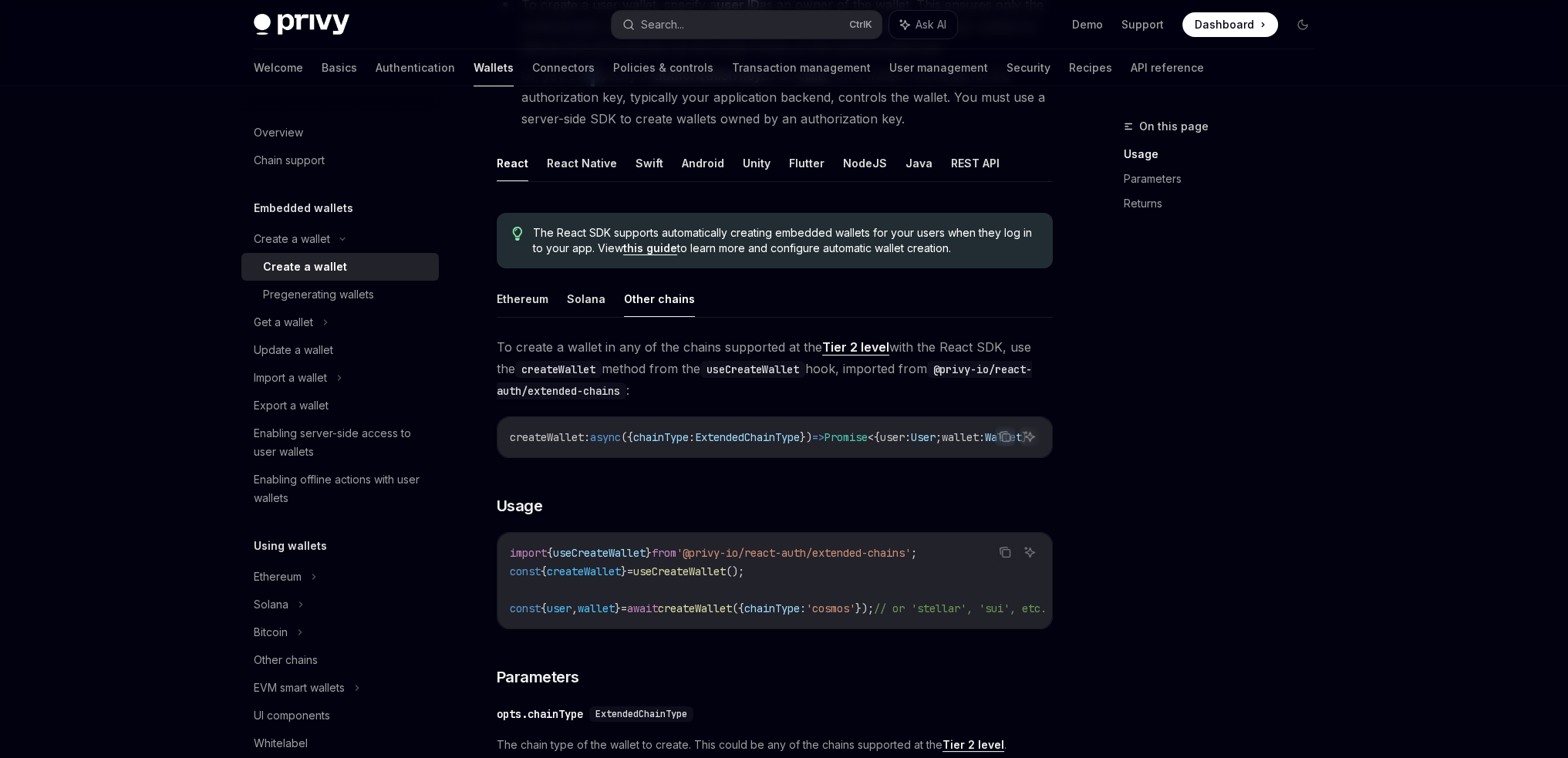
scroll to position [308, 0]
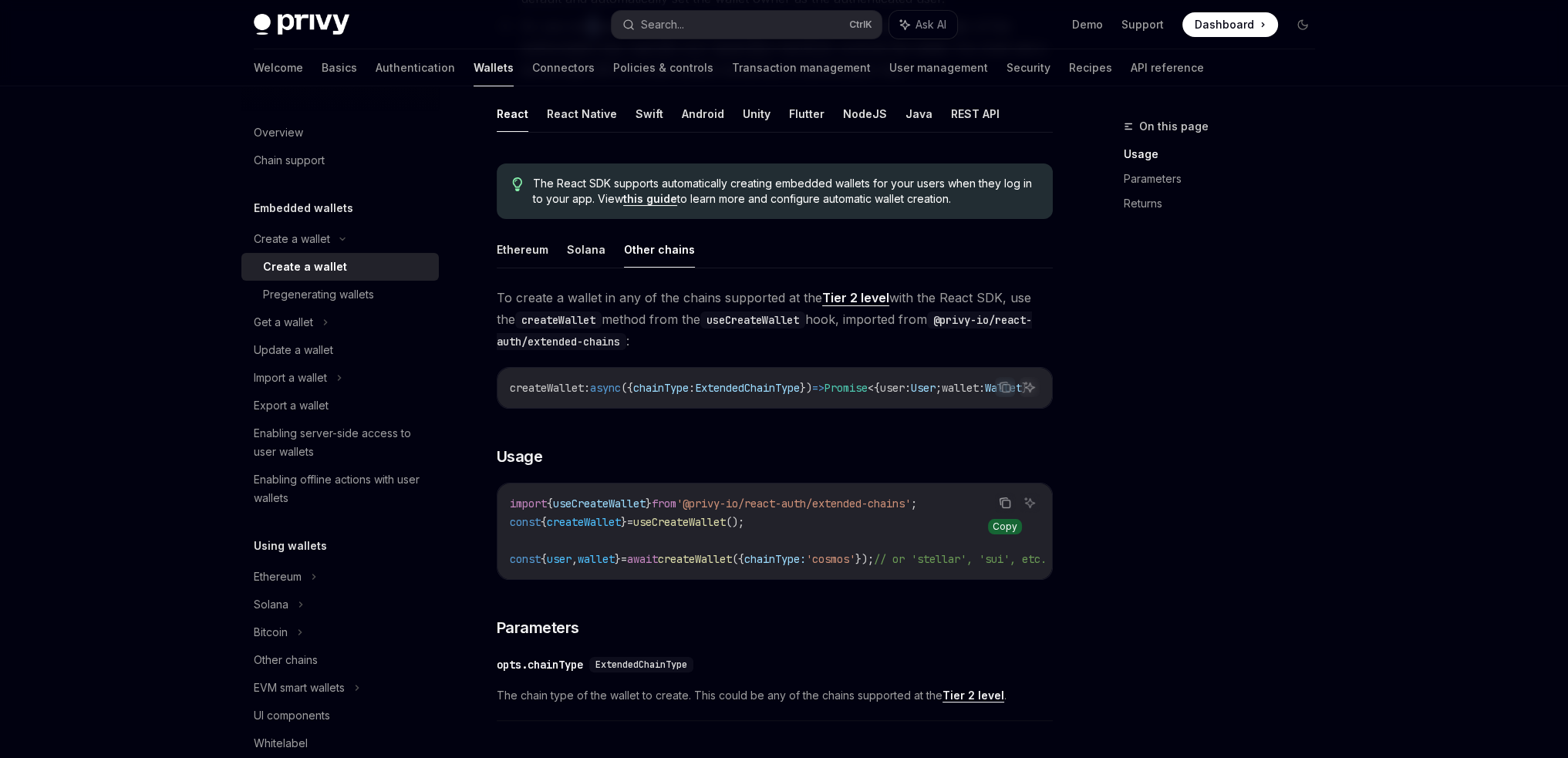
click at [1008, 509] on icon "Copy the contents from the code block" at bounding box center [1004, 503] width 12 height 12
click at [999, 386] on button "Copy the contents from the code block" at bounding box center [1005, 387] width 20 height 20
click at [1000, 386] on icon "Copy the contents from the code block" at bounding box center [1004, 386] width 12 height 12
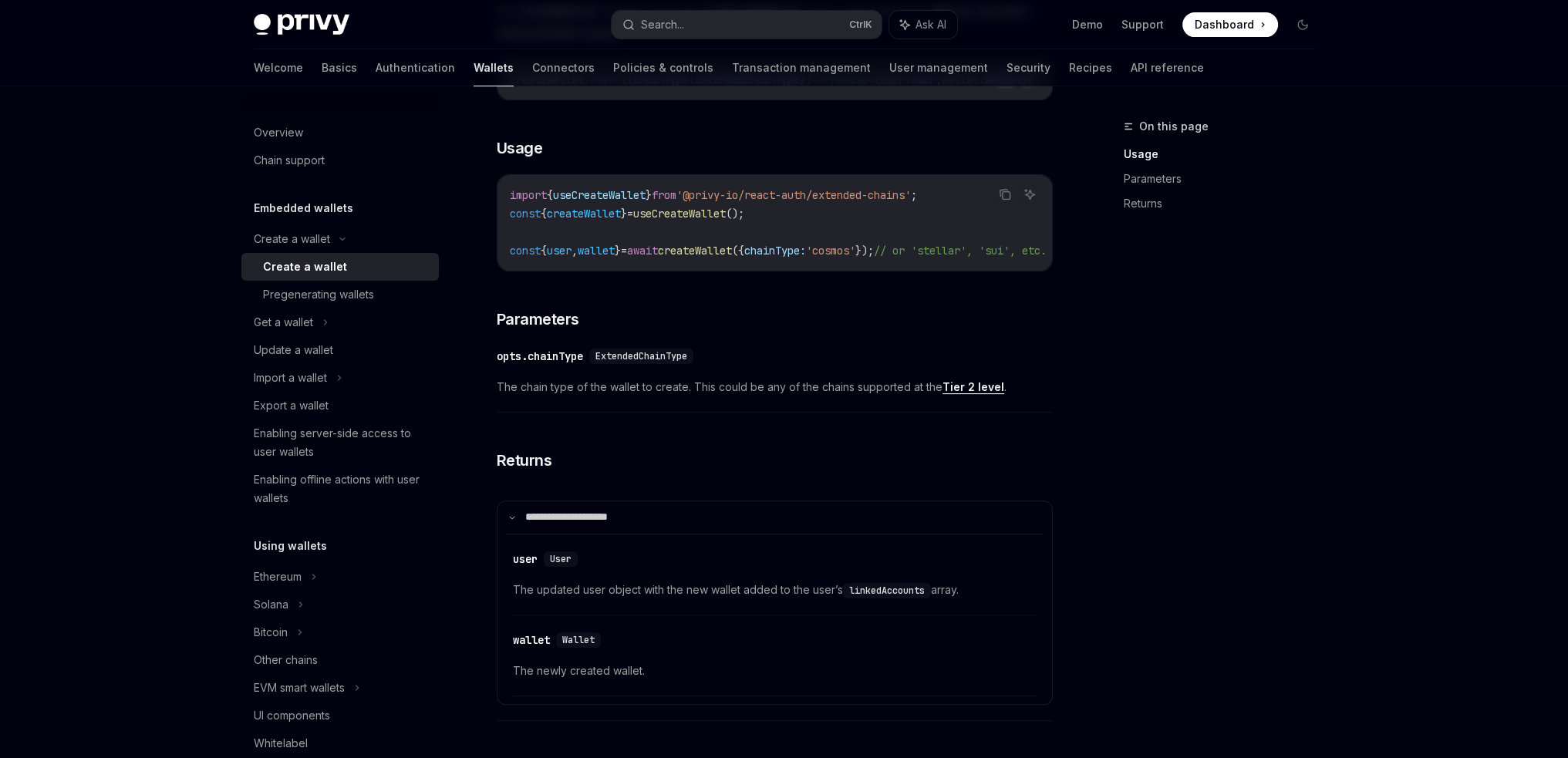
scroll to position [826, 0]
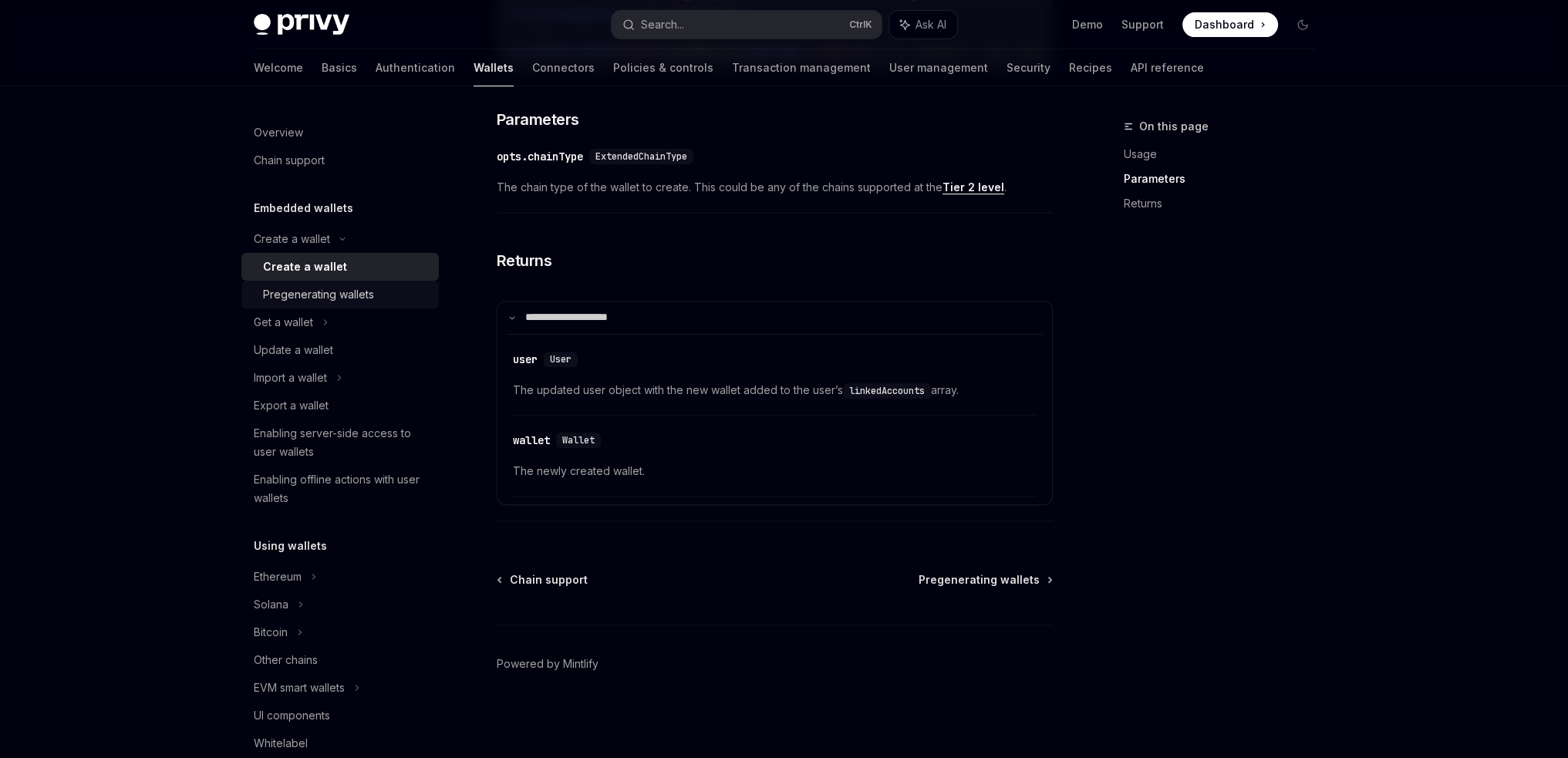
click at [339, 295] on div "Pregenerating wallets" at bounding box center [319, 294] width 111 height 19
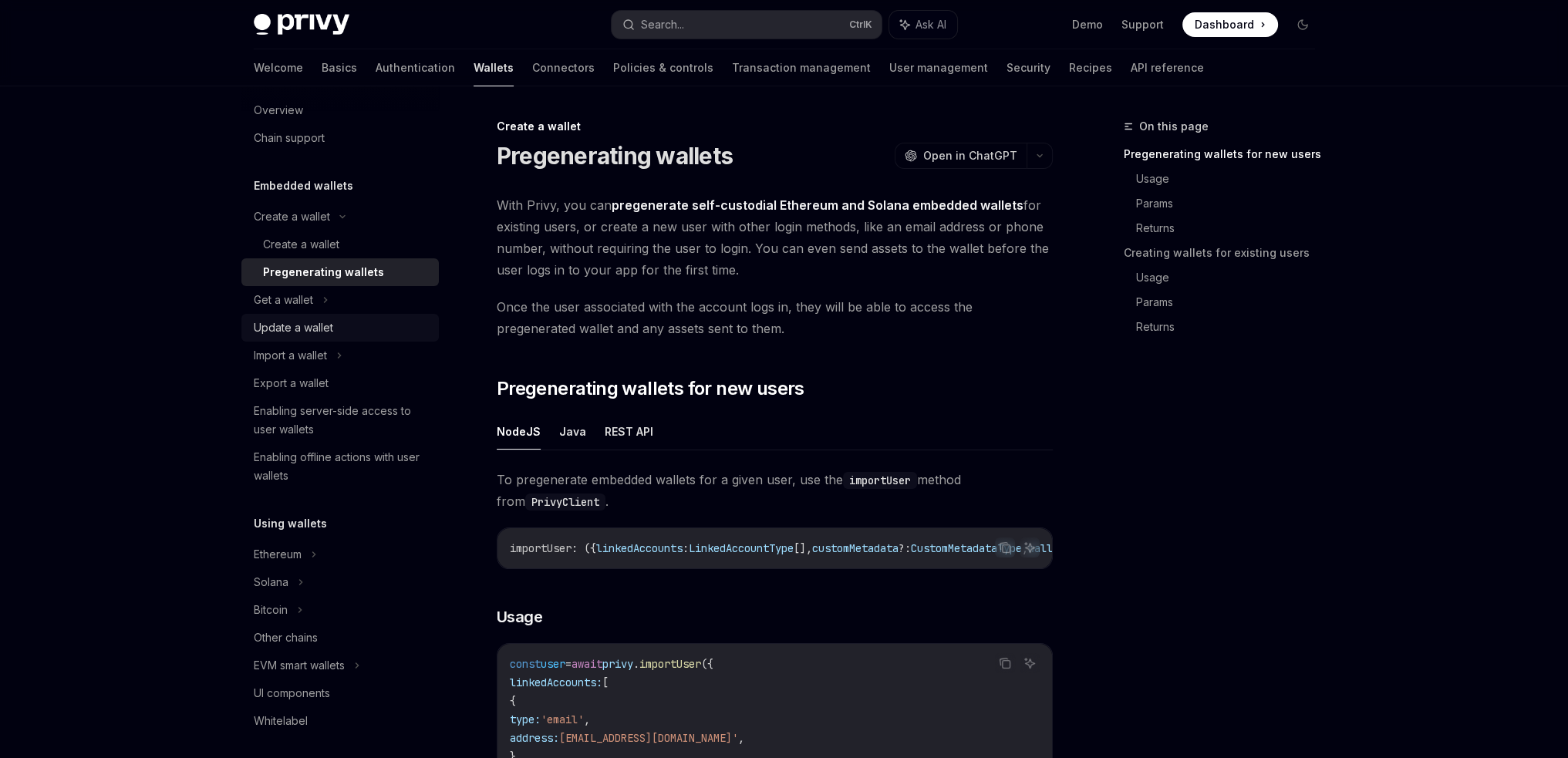
scroll to position [77, 0]
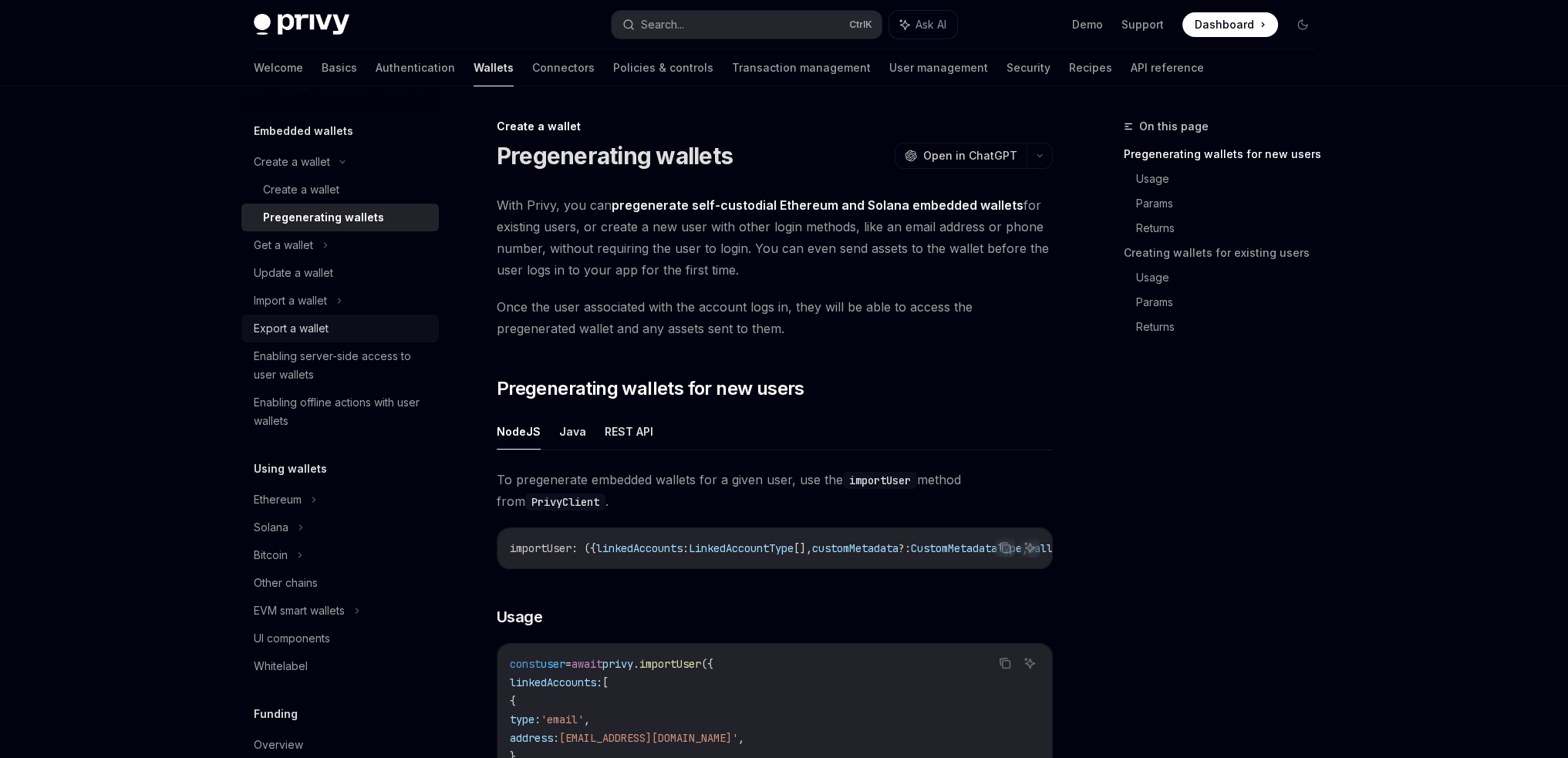
click at [296, 326] on div "Export a wallet" at bounding box center [291, 329] width 75 height 19
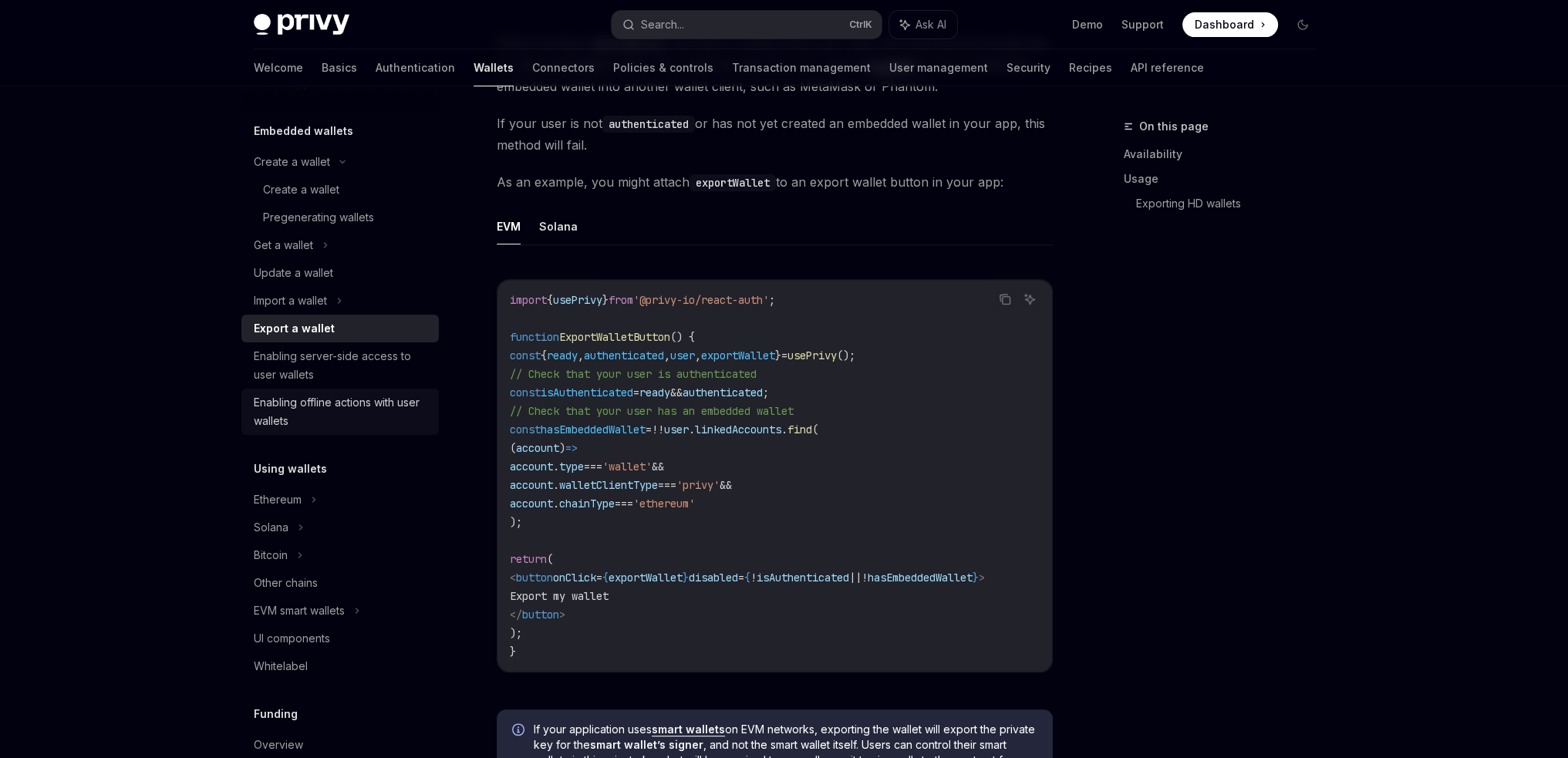
scroll to position [154, 0]
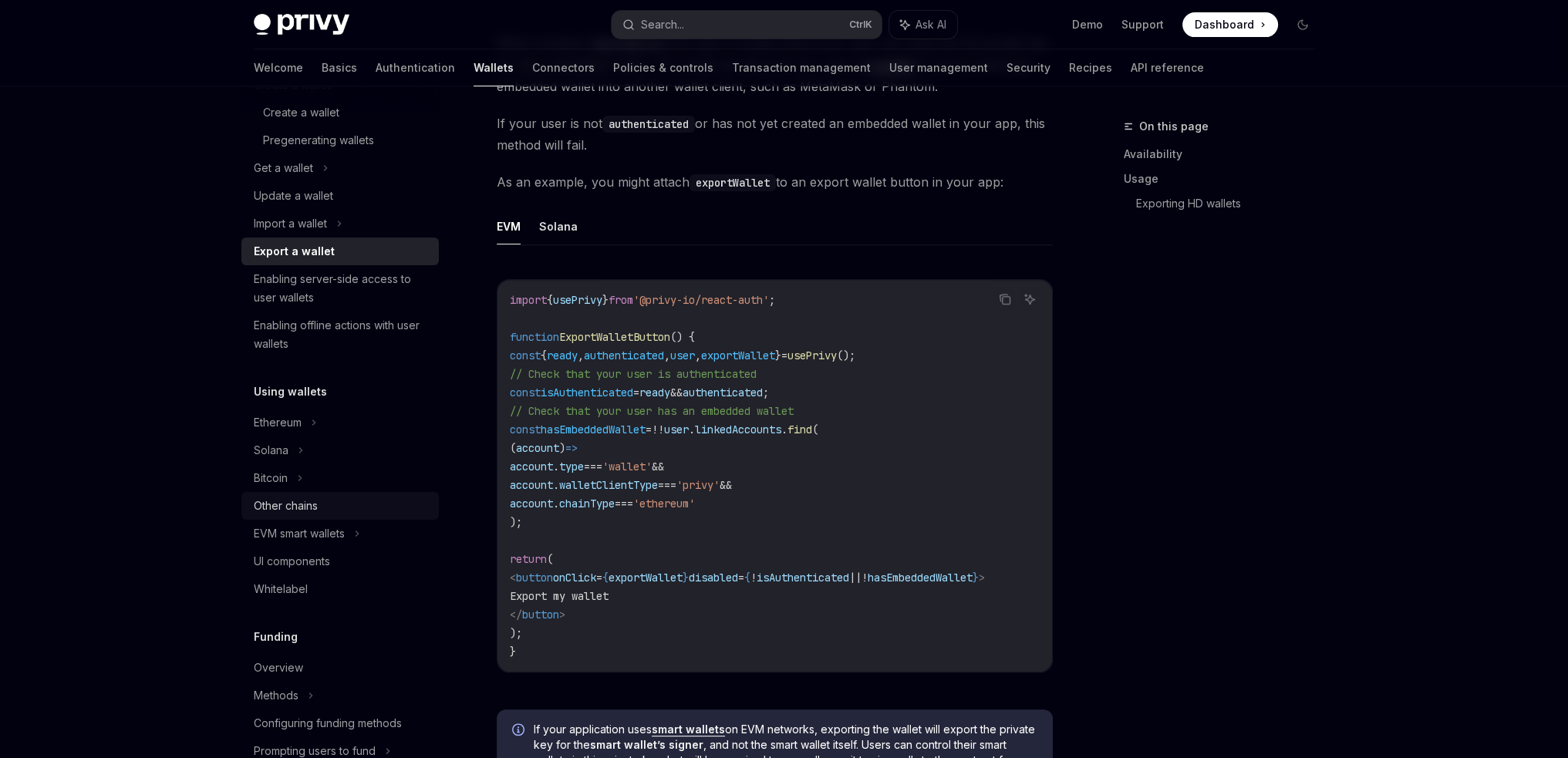
click at [307, 503] on div "Other chains" at bounding box center [285, 506] width 64 height 19
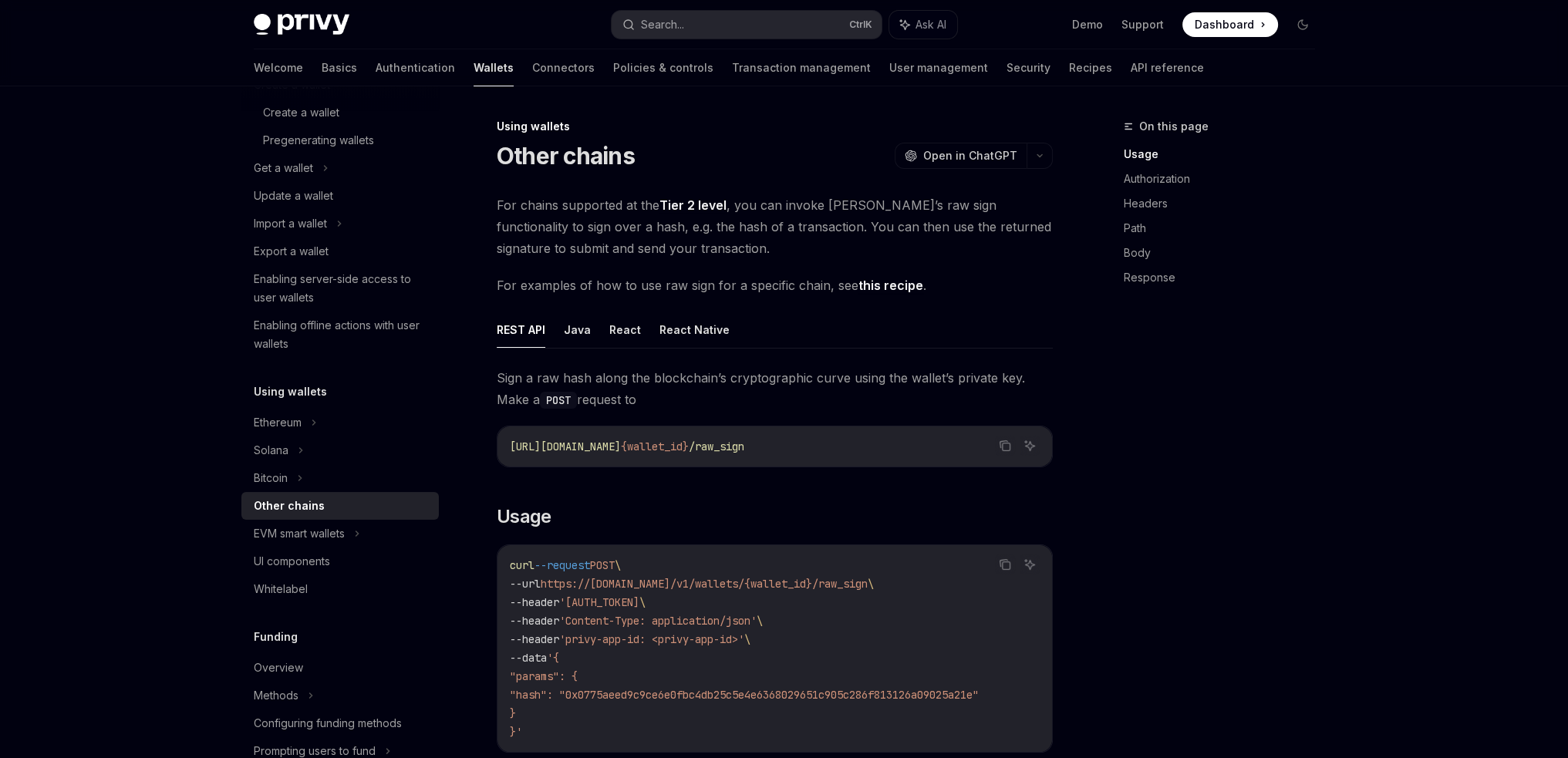
type textarea "*"
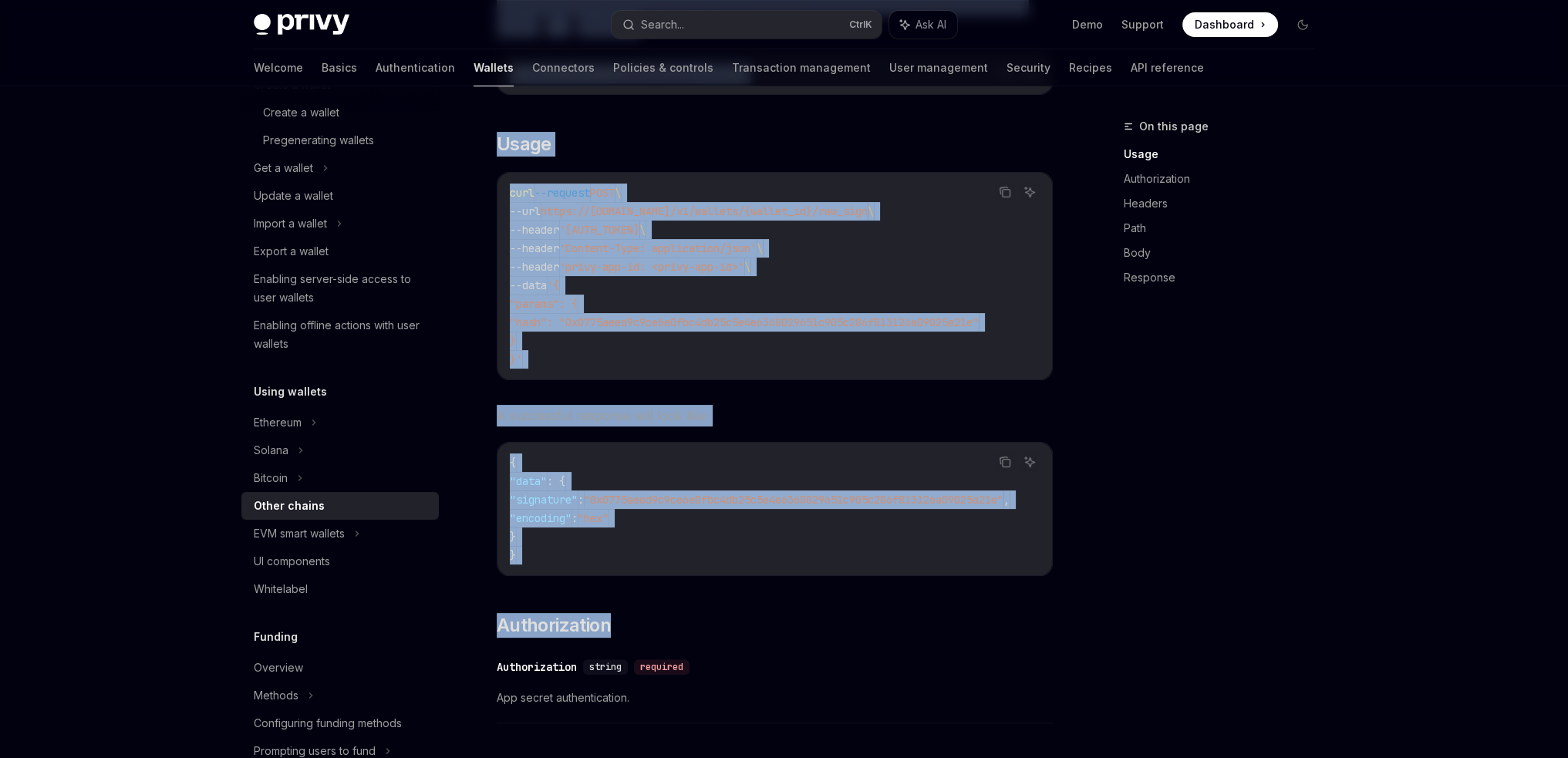
scroll to position [386, 0]
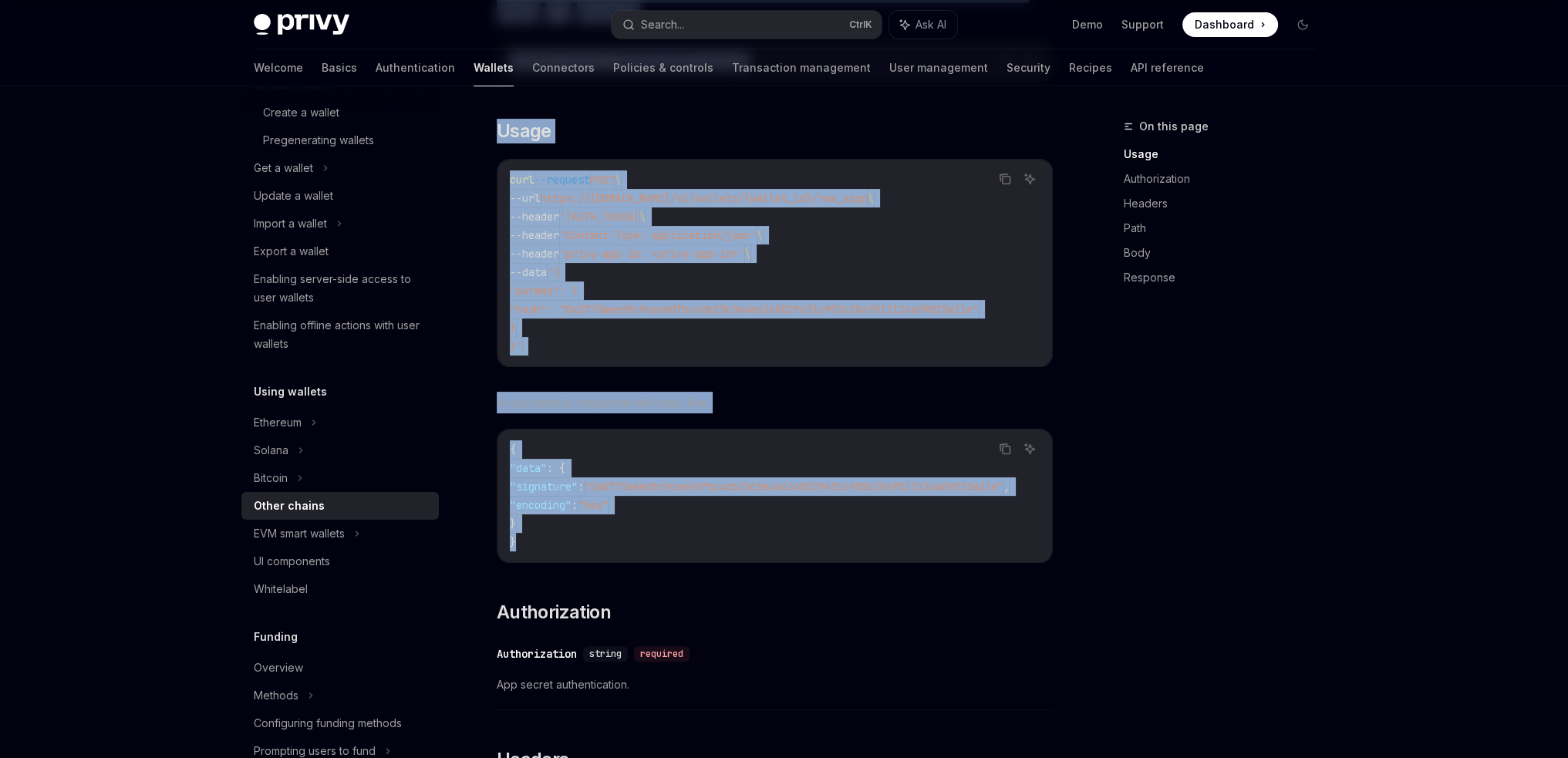
drag, startPoint x: 500, startPoint y: 148, endPoint x: 740, endPoint y: 542, distance: 461.3
copy div "Lorem ipsumd SitaME Cons ad ElitSED DoeiUS Temp in UtlaBOR Etd magnaa enimadmin…"
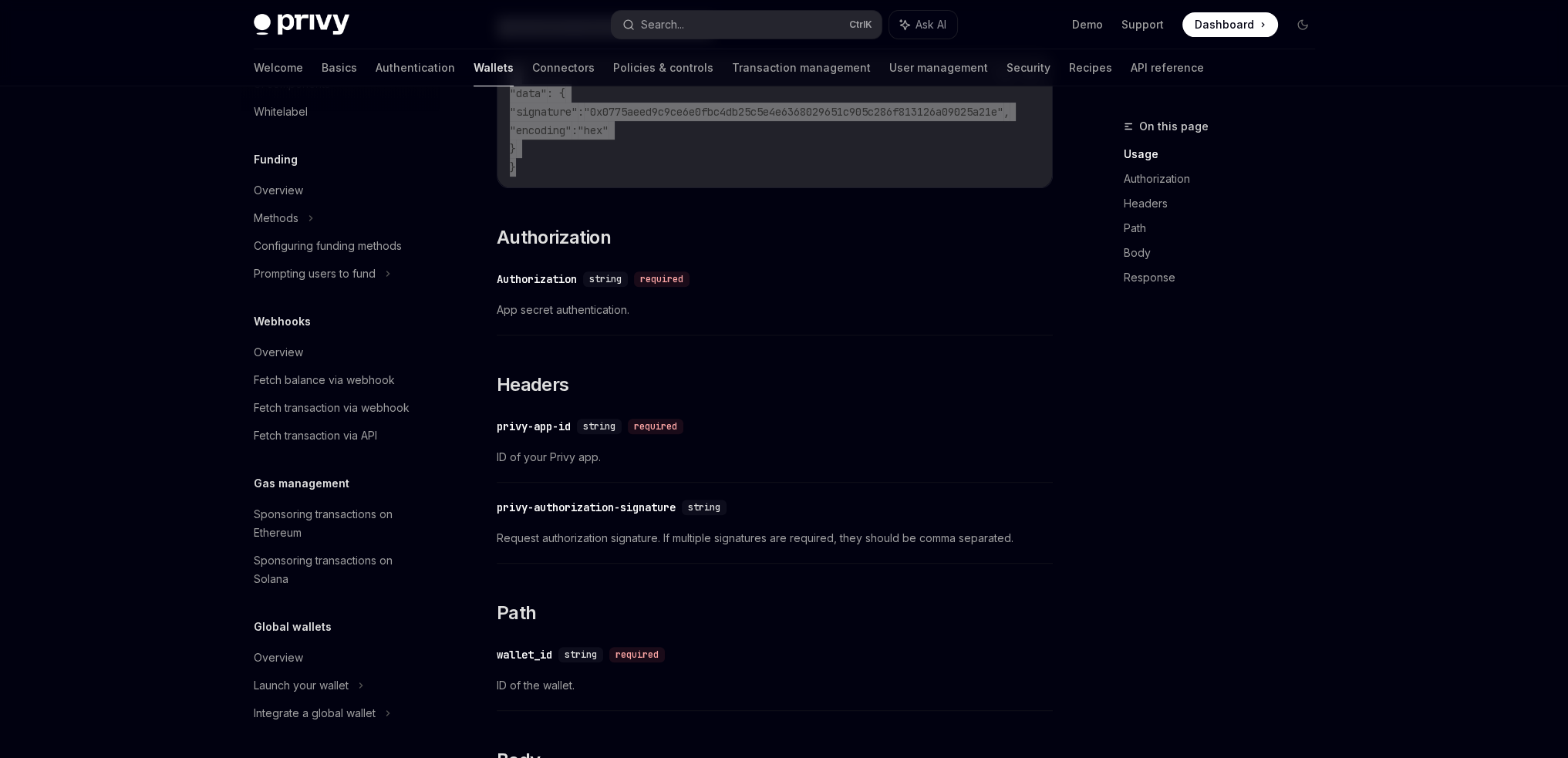
scroll to position [848, 0]
